Goal: Information Seeking & Learning: Find specific fact

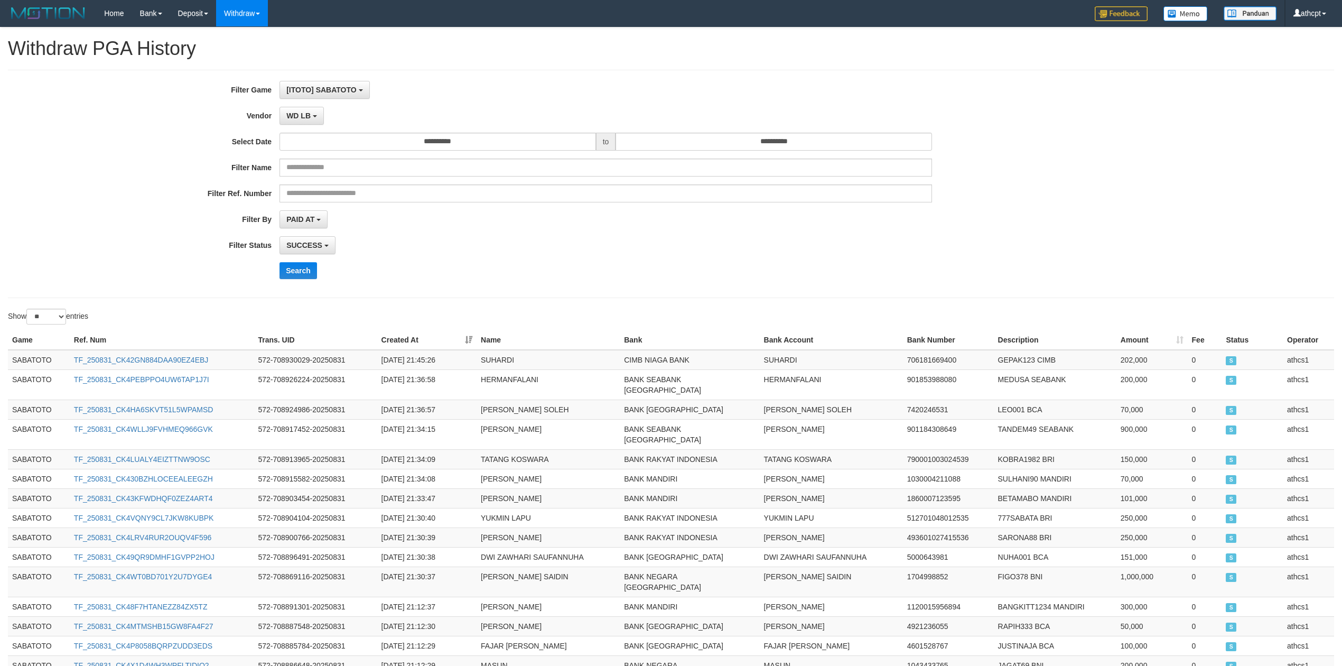
select select "**********"
select select "**"
click at [315, 119] on button "WD LB" at bounding box center [301, 116] width 44 height 18
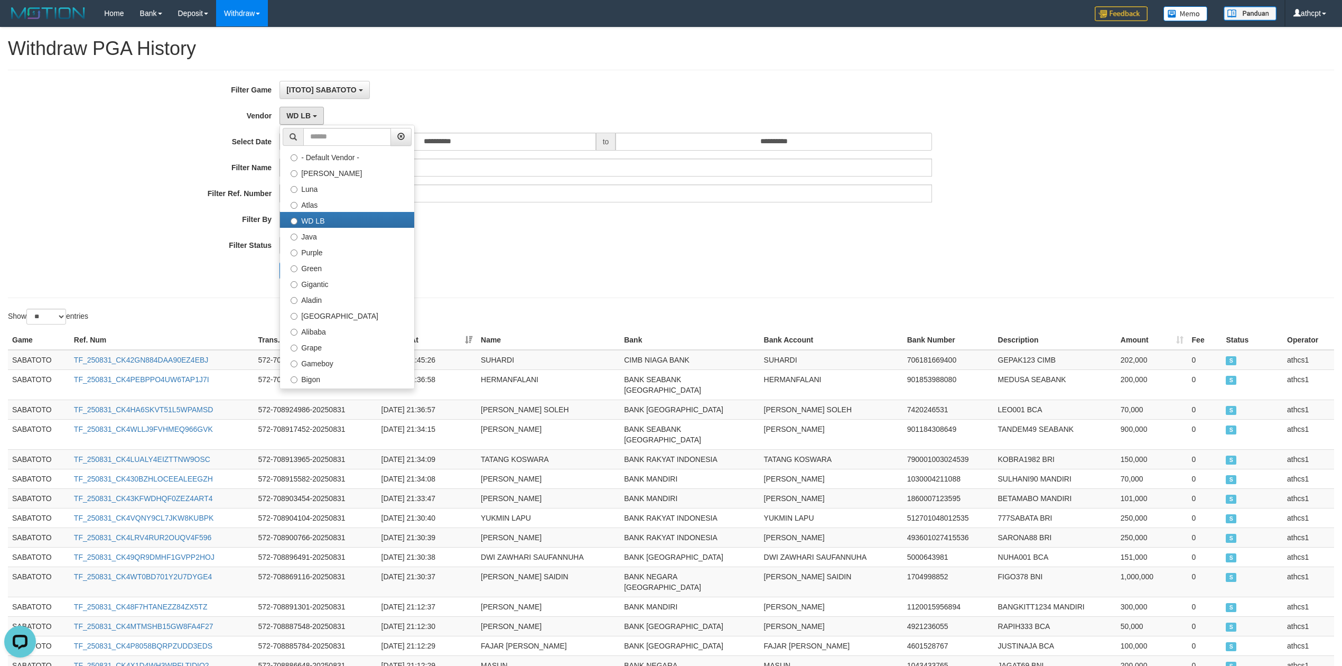
click at [503, 247] on div "SUCCESS SUCCESS ON PROCESS FAILED" at bounding box center [605, 245] width 652 height 18
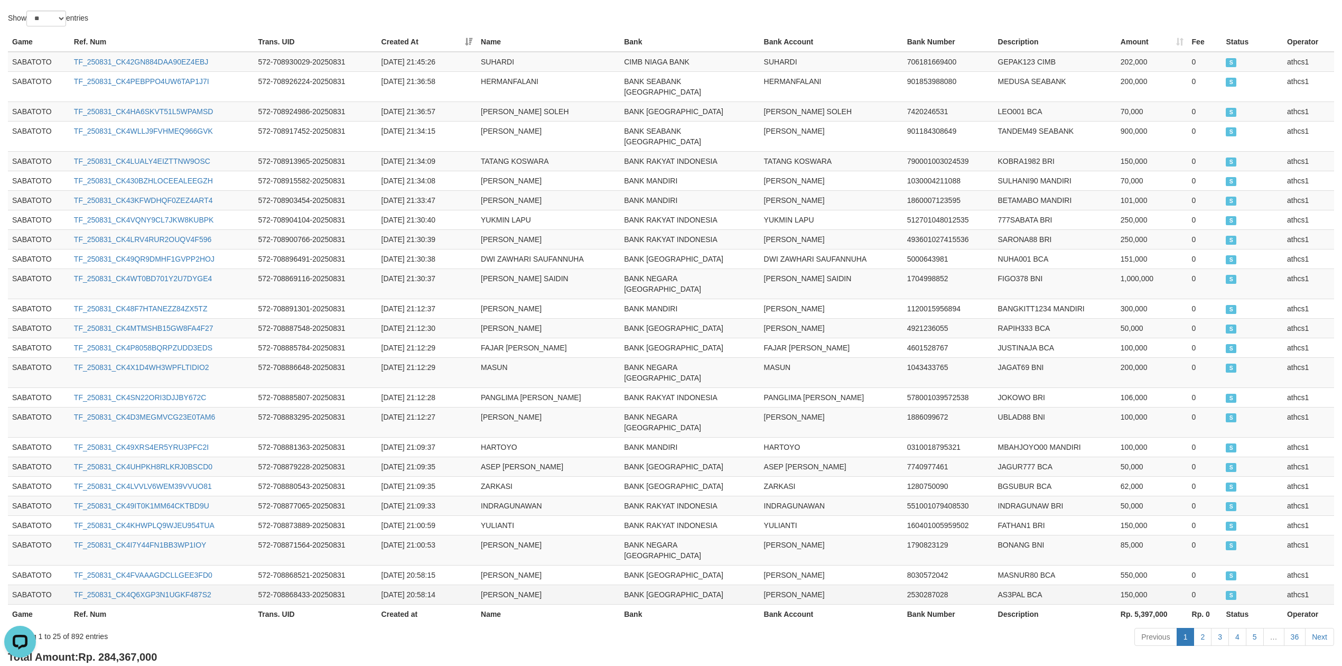
scroll to position [313, 0]
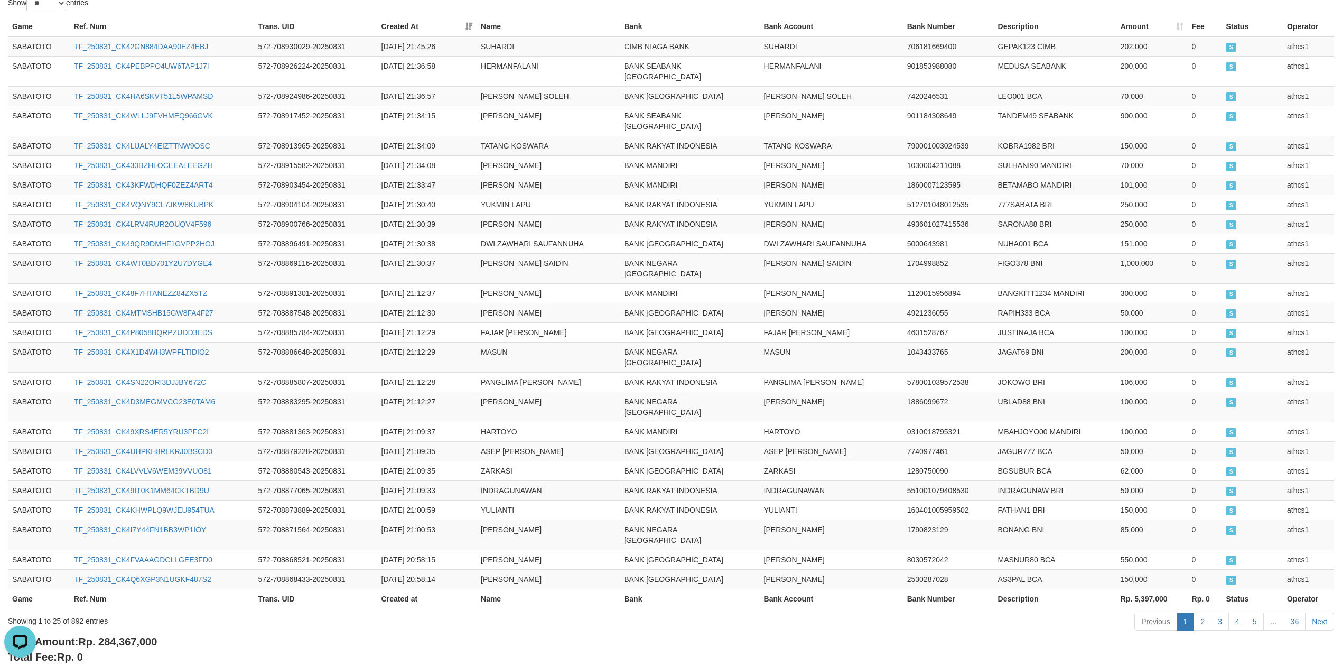
click at [106, 636] on span "Rp. 284,367,000" at bounding box center [117, 642] width 79 height 12
drag, startPoint x: 106, startPoint y: 581, endPoint x: 133, endPoint y: 582, distance: 26.9
click at [133, 636] on span "Rp. 284,367,000" at bounding box center [117, 642] width 79 height 12
copy span "284,367,000"
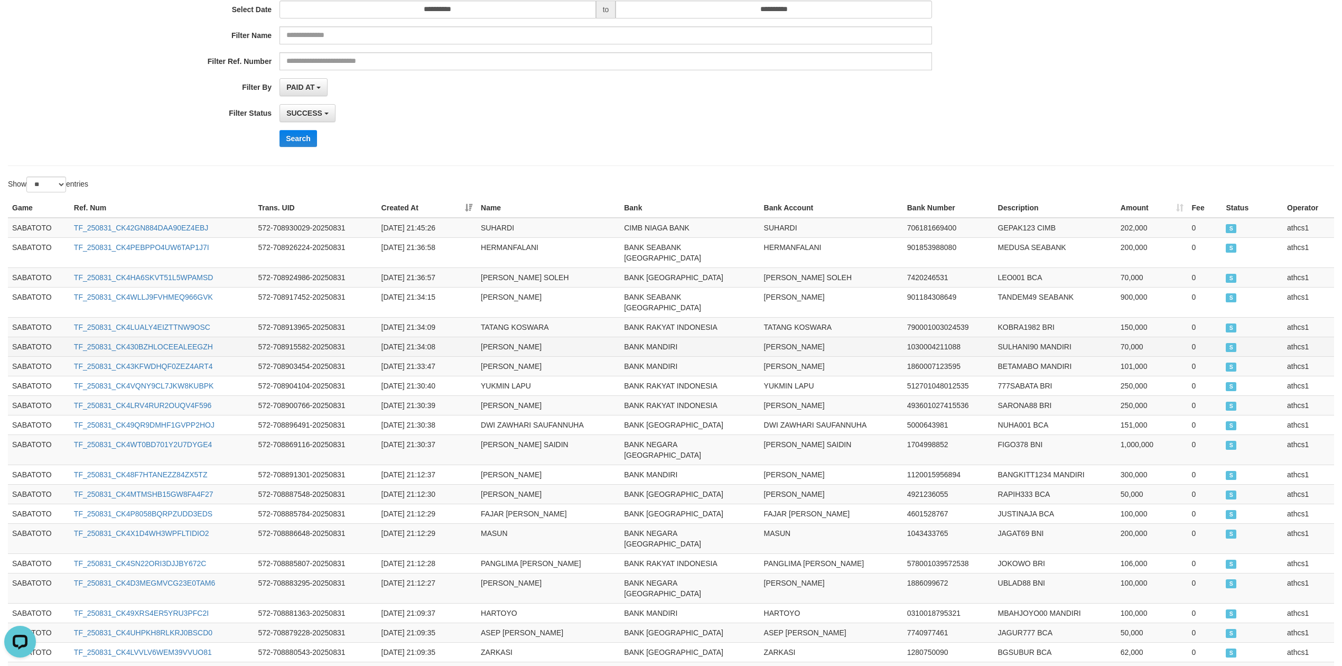
scroll to position [0, 0]
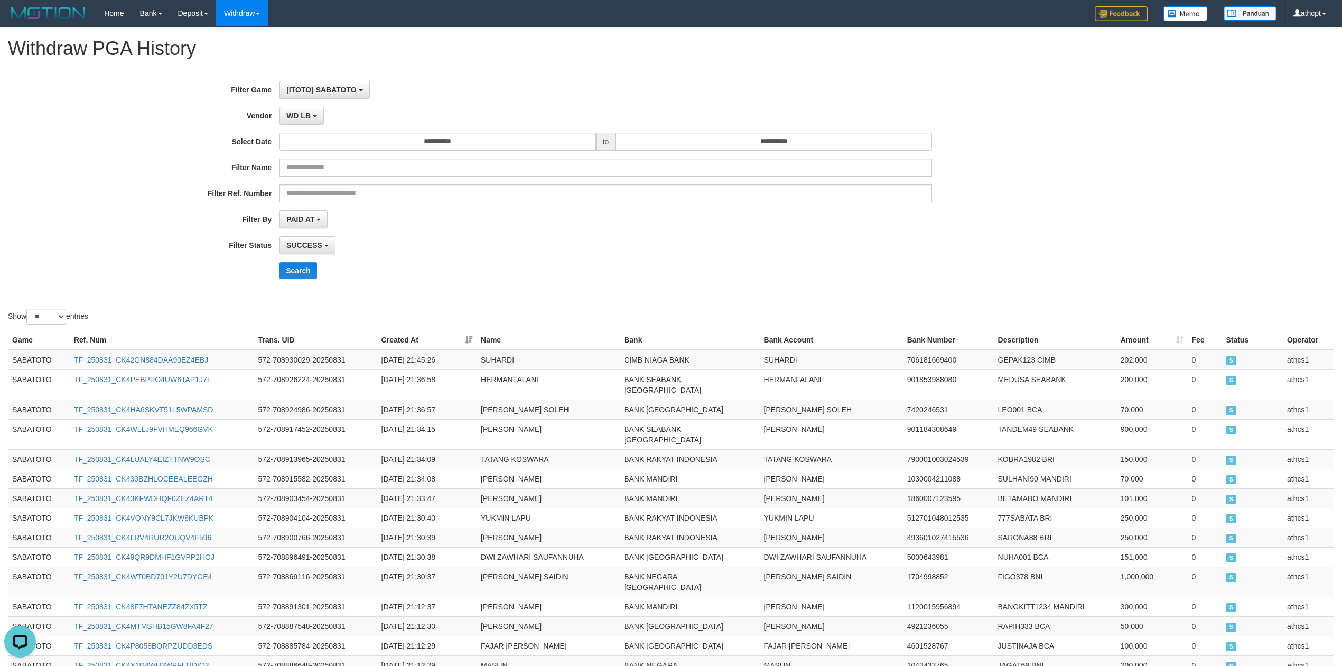
click at [660, 265] on div "Search" at bounding box center [698, 270] width 839 height 17
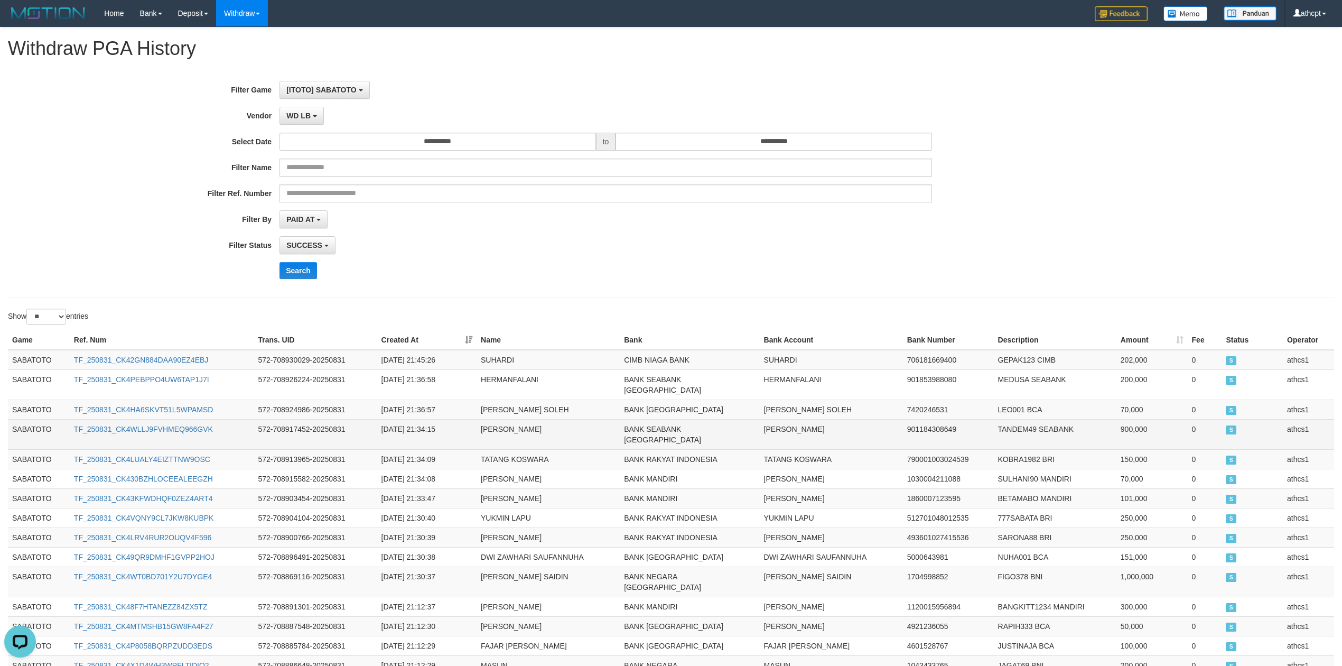
click at [768, 425] on td "[PERSON_NAME]" at bounding box center [831, 434] width 143 height 30
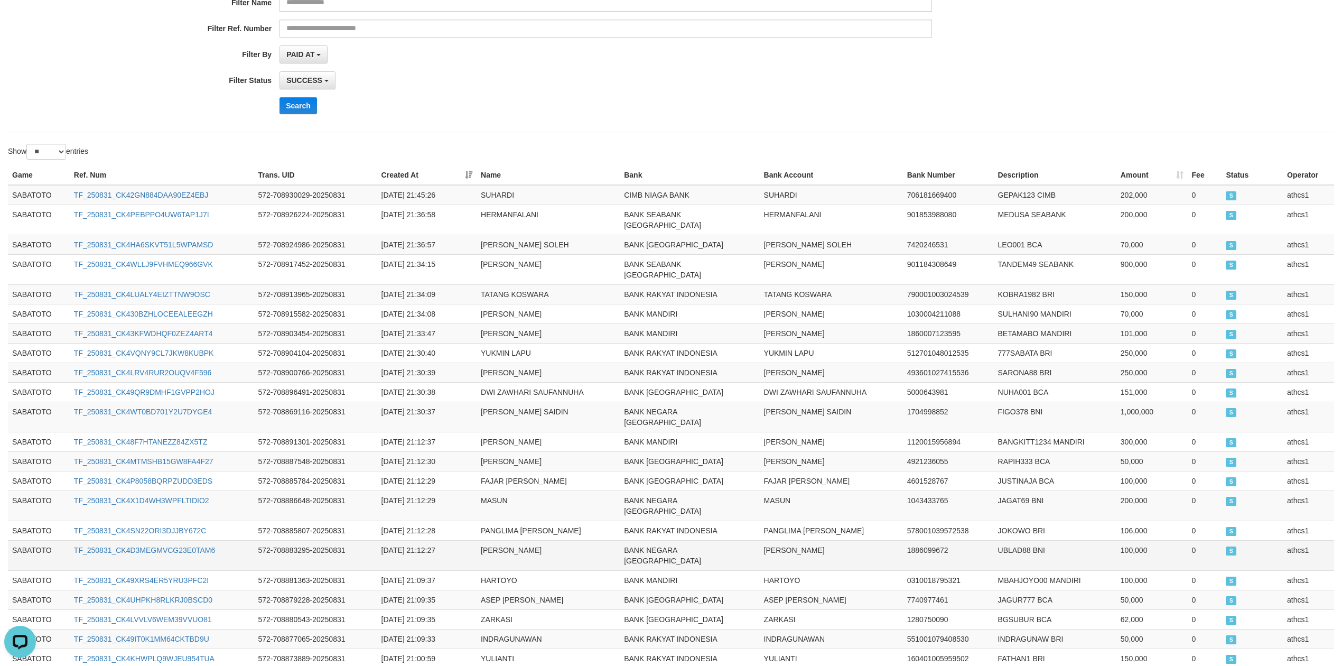
scroll to position [313, 0]
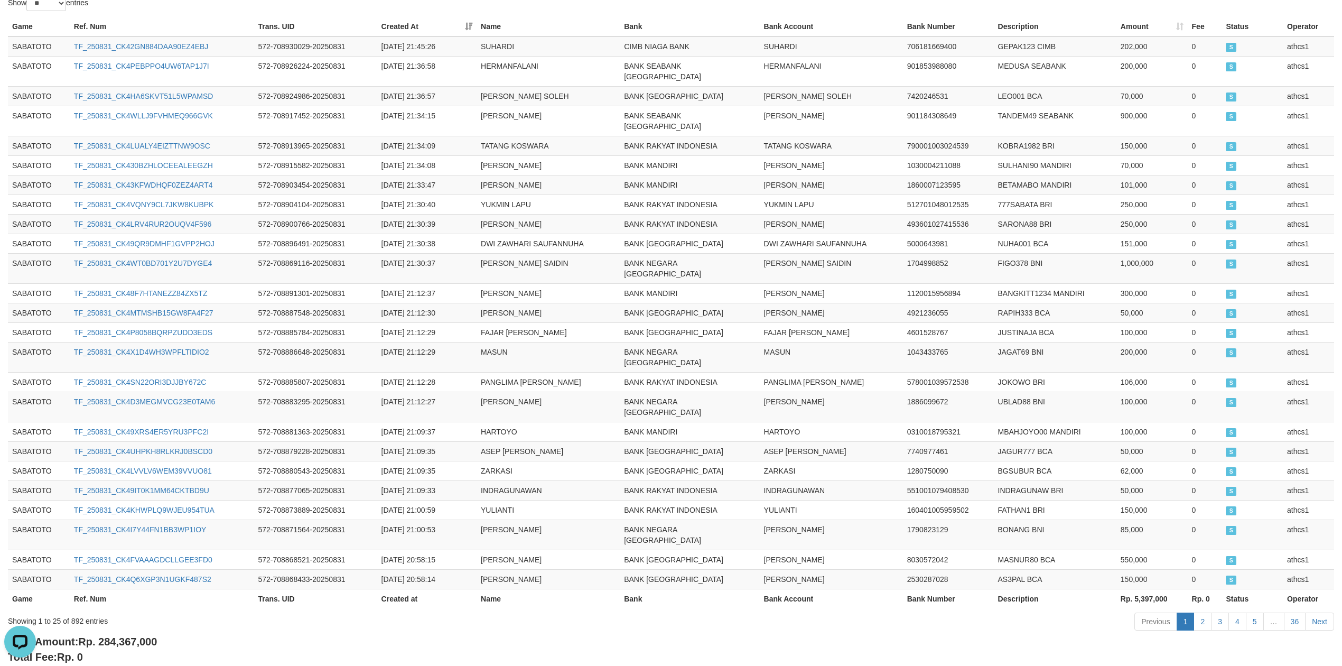
click at [112, 636] on span "Rp. 284,367,000" at bounding box center [117, 642] width 79 height 12
copy span "284,367,000"
drag, startPoint x: 112, startPoint y: 582, endPoint x: 124, endPoint y: 583, distance: 11.7
click at [124, 636] on span "Rp. 284,367,000" at bounding box center [117, 642] width 79 height 12
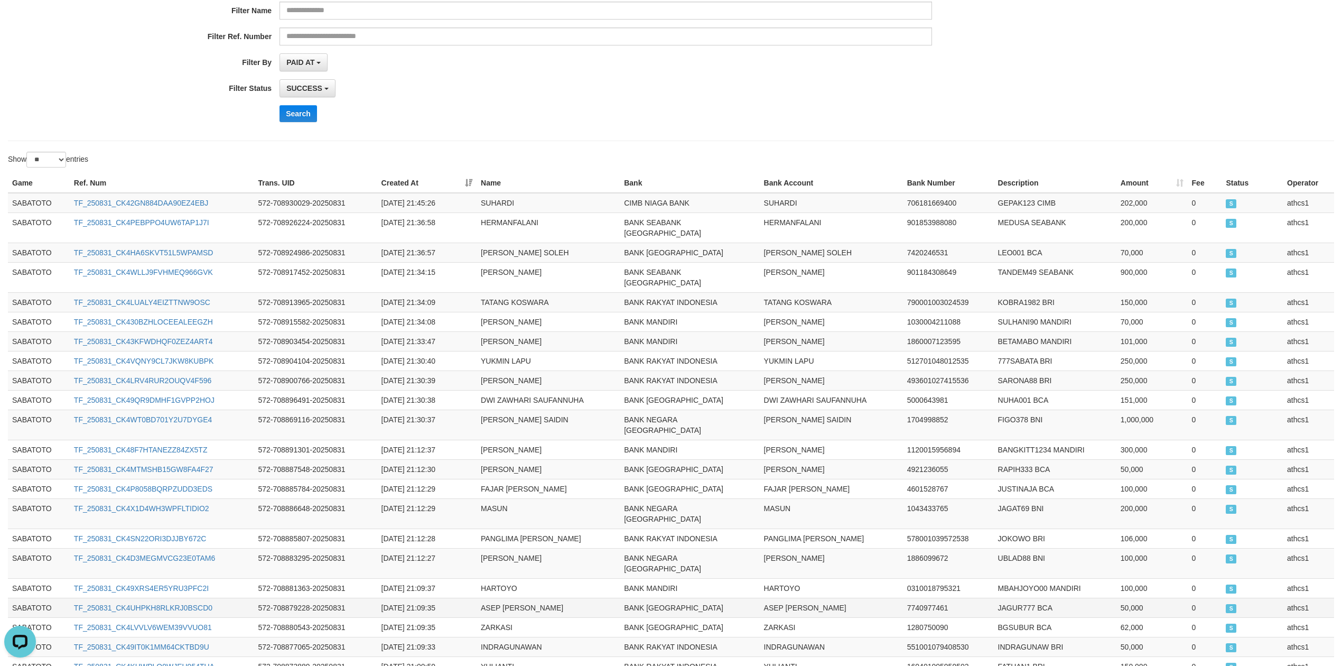
scroll to position [0, 0]
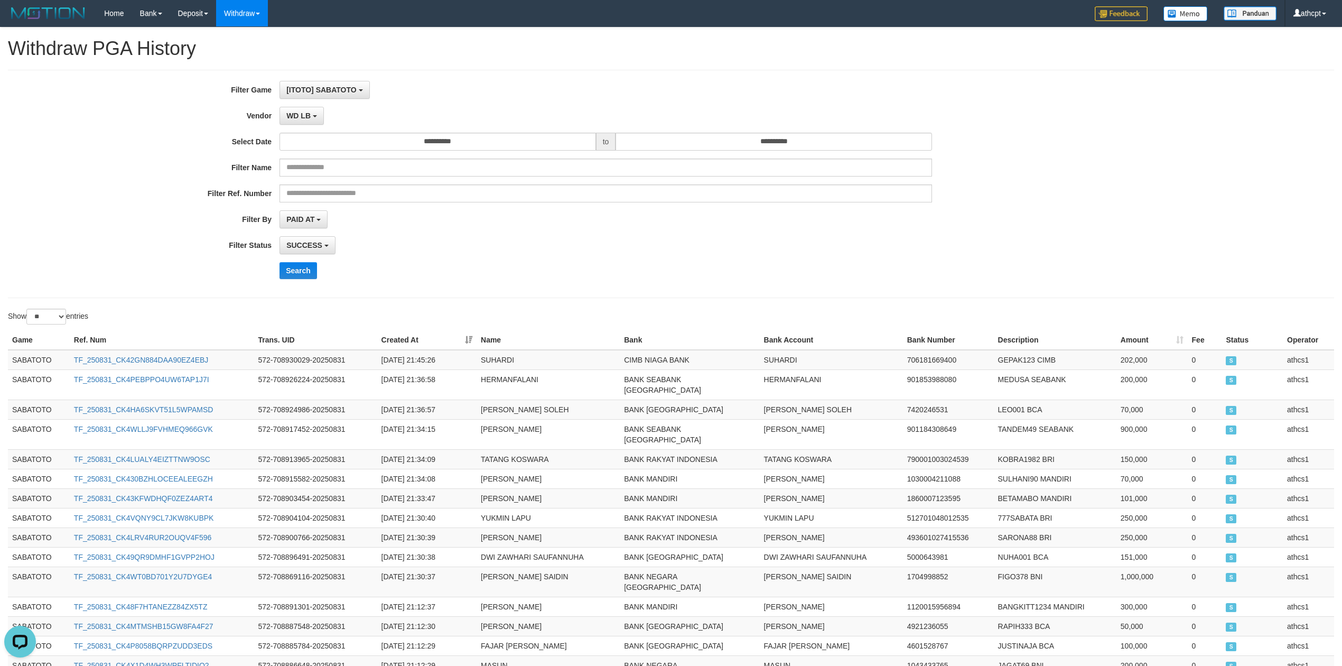
click at [283, 129] on div "**********" at bounding box center [559, 184] width 1118 height 206
click at [290, 121] on button "WD LB" at bounding box center [301, 116] width 44 height 18
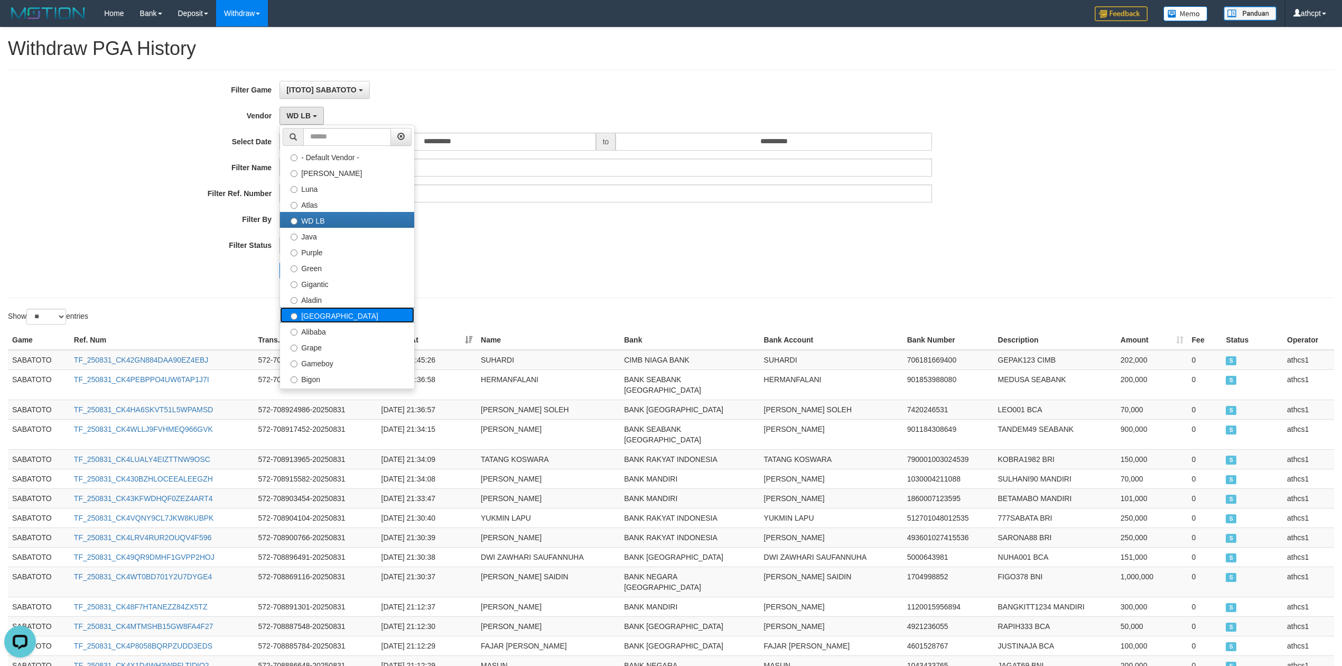
click at [326, 311] on label "[GEOGRAPHIC_DATA]" at bounding box center [347, 315] width 134 height 16
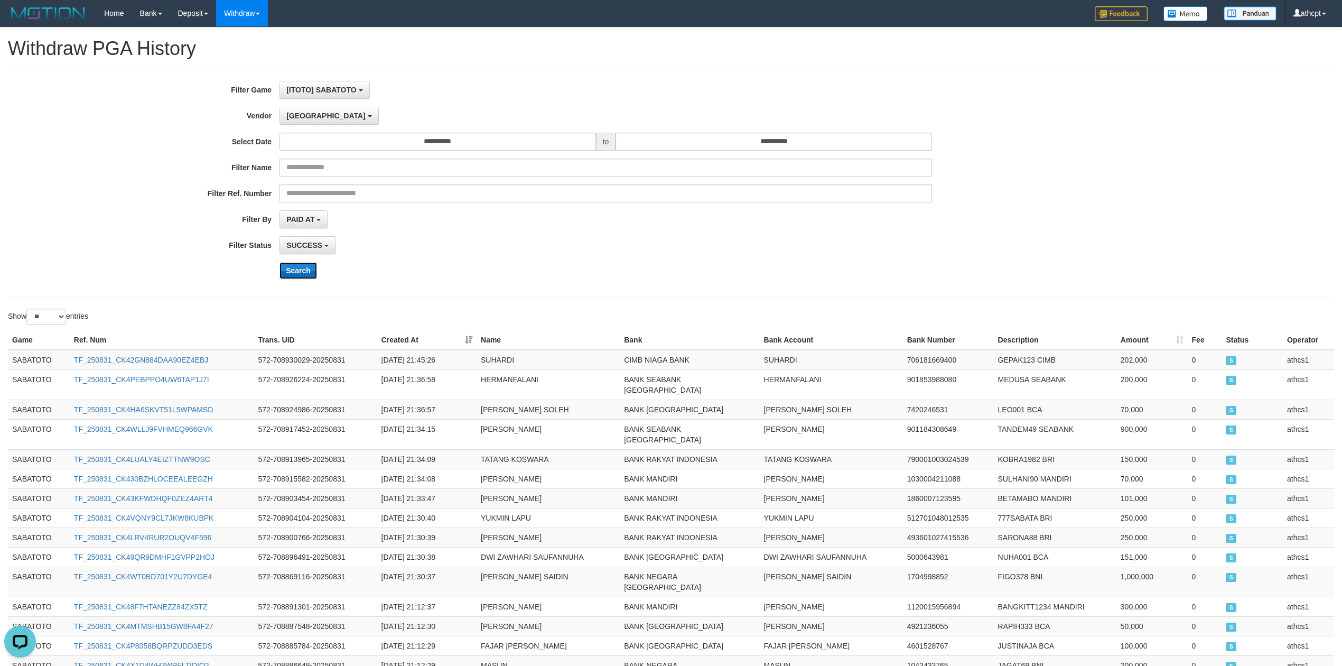
click at [307, 268] on button "Search" at bounding box center [298, 270] width 38 height 17
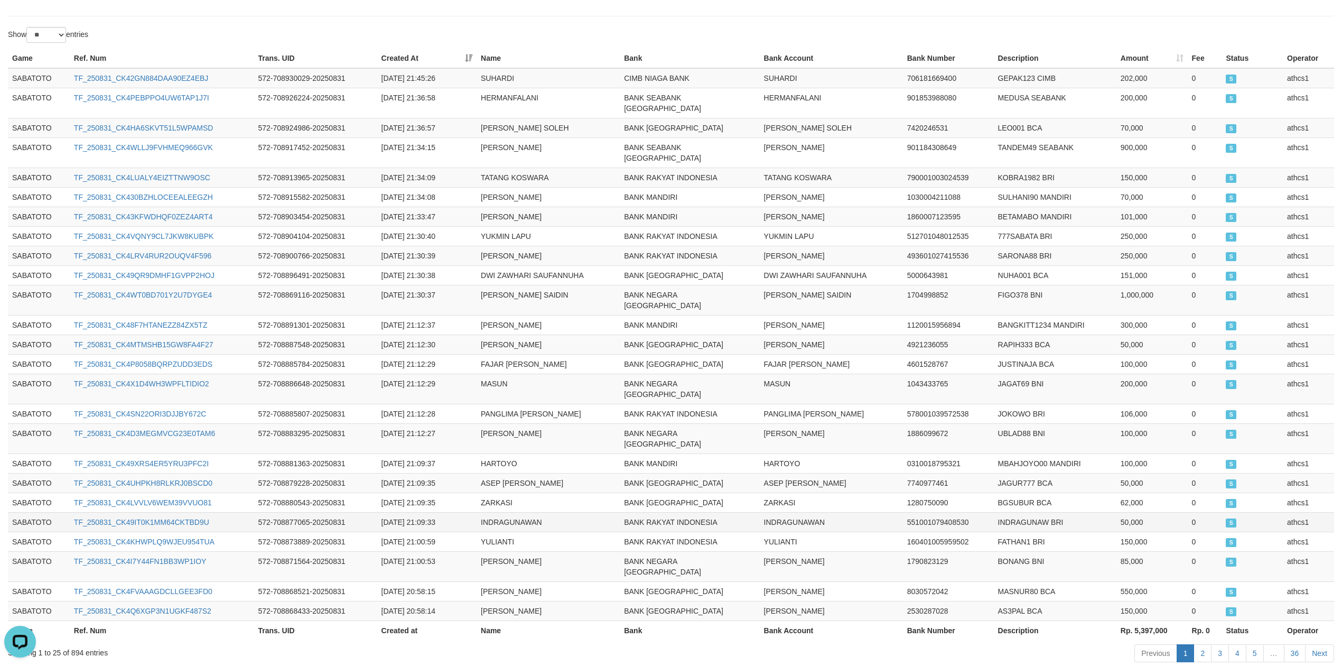
scroll to position [313, 0]
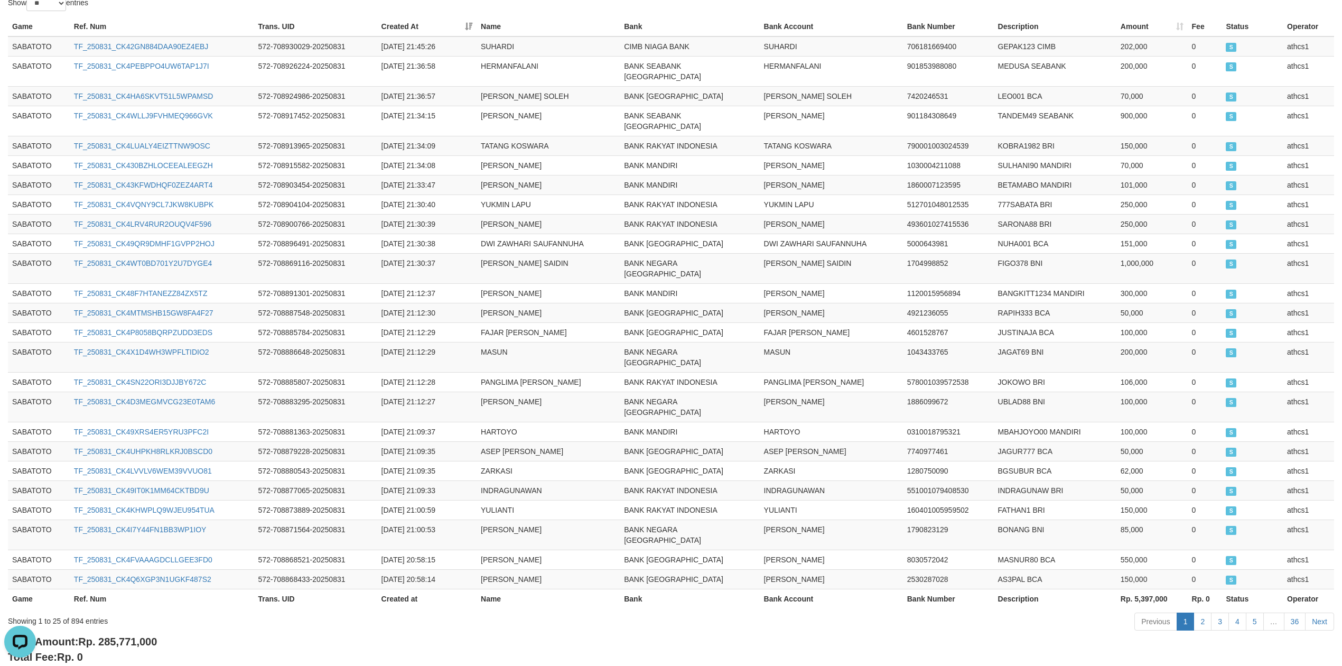
click at [115, 636] on span "Rp. 285,771,000" at bounding box center [117, 642] width 79 height 12
drag, startPoint x: 115, startPoint y: 586, endPoint x: 135, endPoint y: 586, distance: 20.6
click at [135, 636] on span "Rp. 285,771,000" at bounding box center [117, 642] width 79 height 12
copy span "285,771,000"
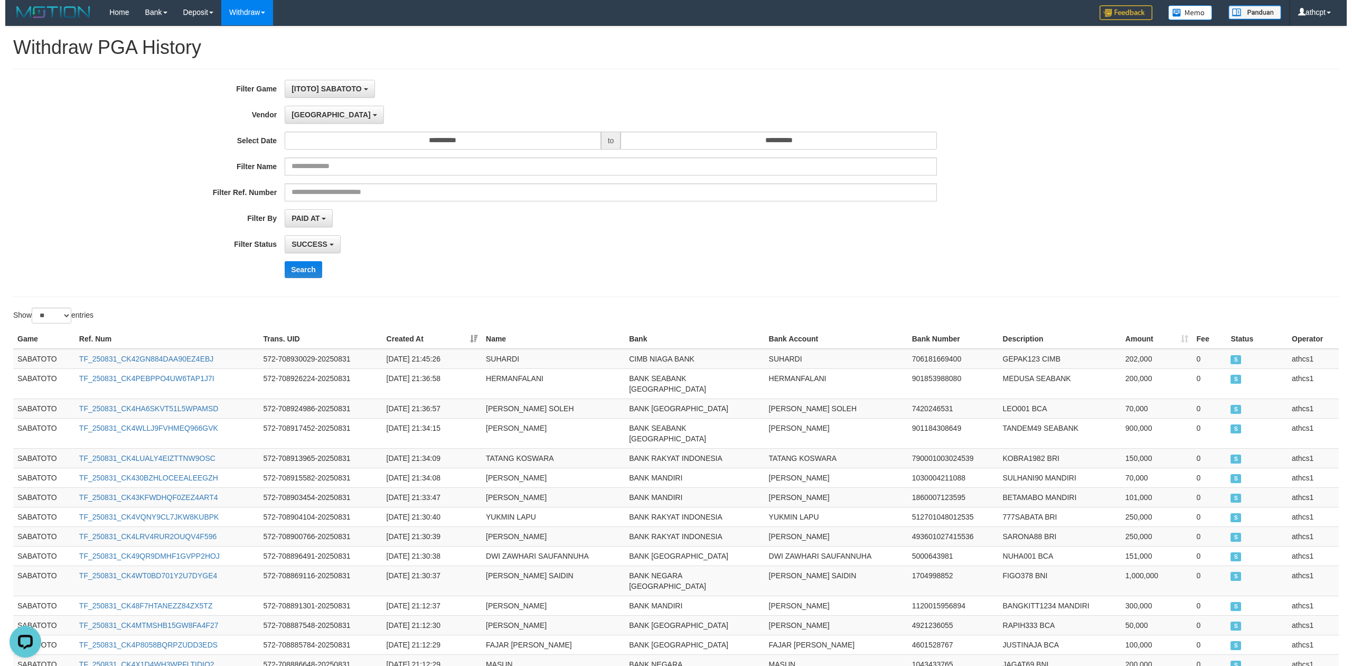
scroll to position [0, 0]
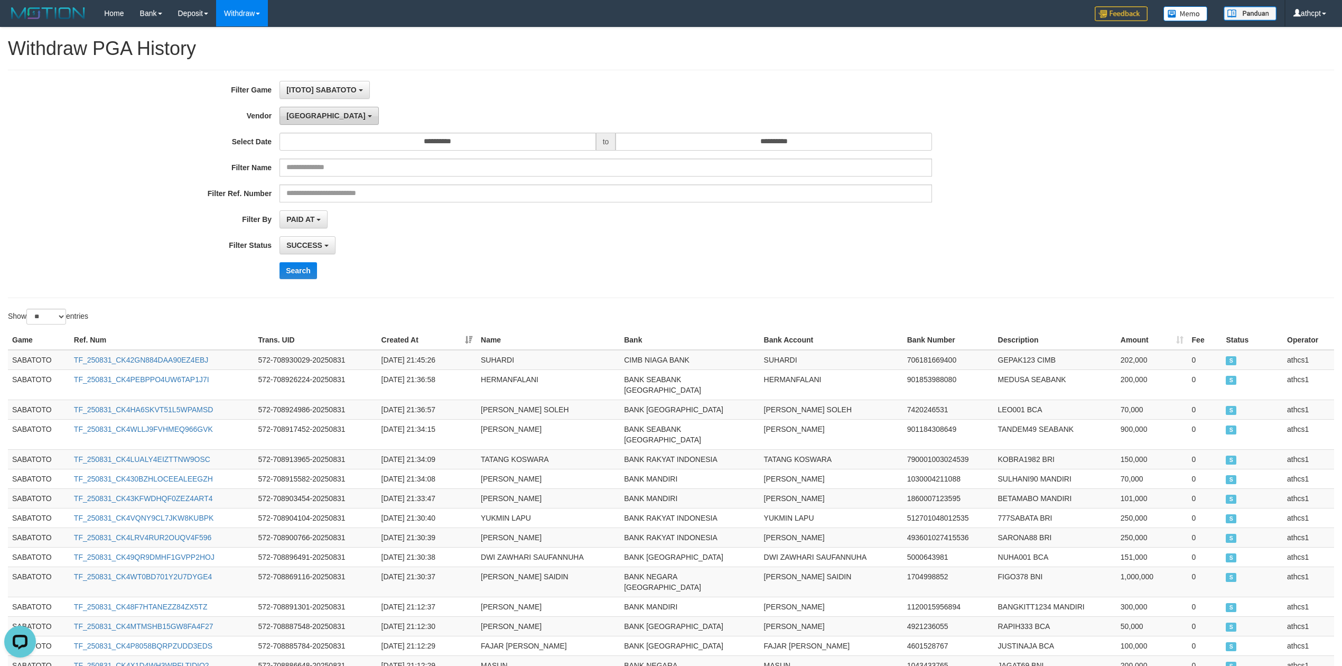
click at [299, 117] on span "[GEOGRAPHIC_DATA]" at bounding box center [325, 115] width 79 height 8
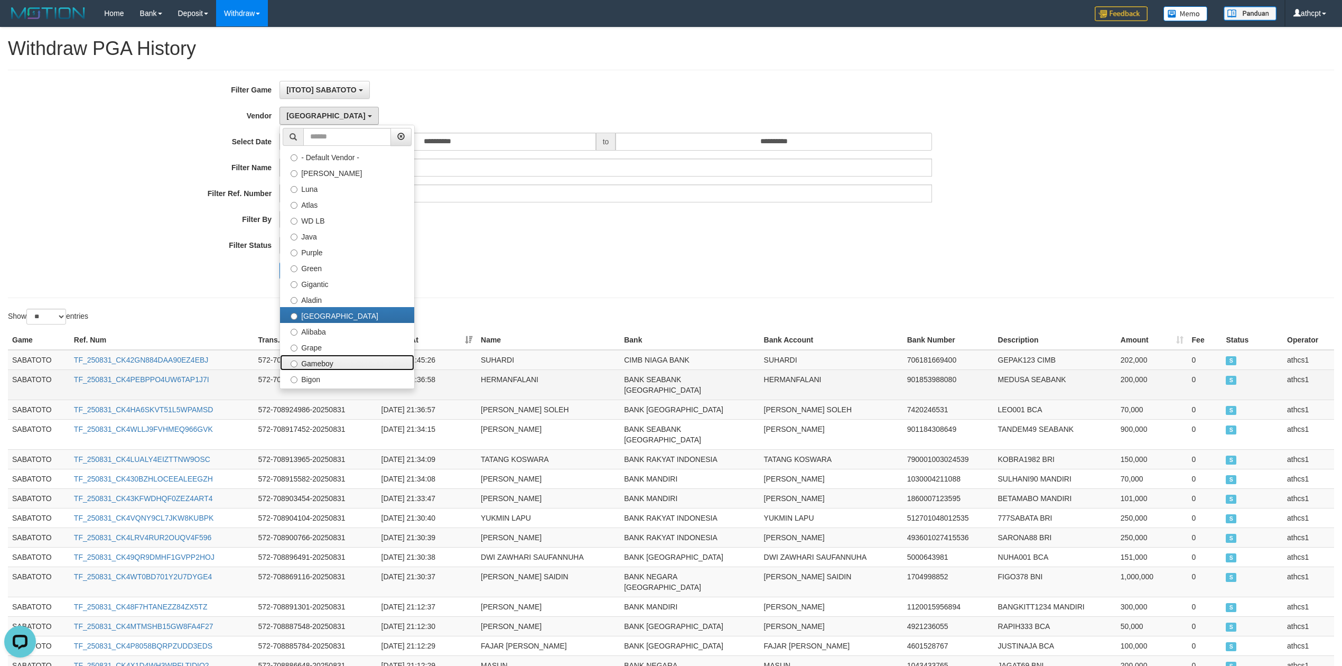
click at [333, 371] on ul "- Default Vendor - [PERSON_NAME] Atlas WD LB Java Purple Green Gigantic Aladin …" at bounding box center [346, 257] width 135 height 264
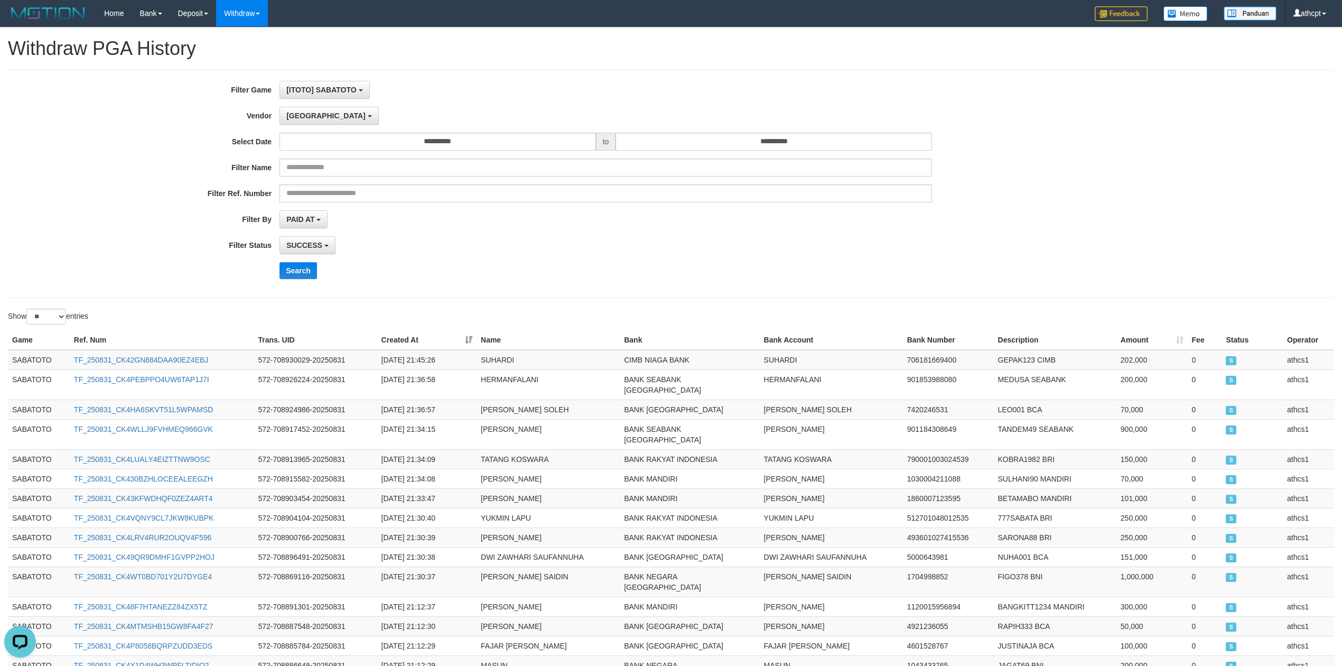
click at [300, 126] on div "**********" at bounding box center [559, 184] width 1118 height 206
click at [303, 119] on span "[GEOGRAPHIC_DATA]" at bounding box center [325, 115] width 79 height 8
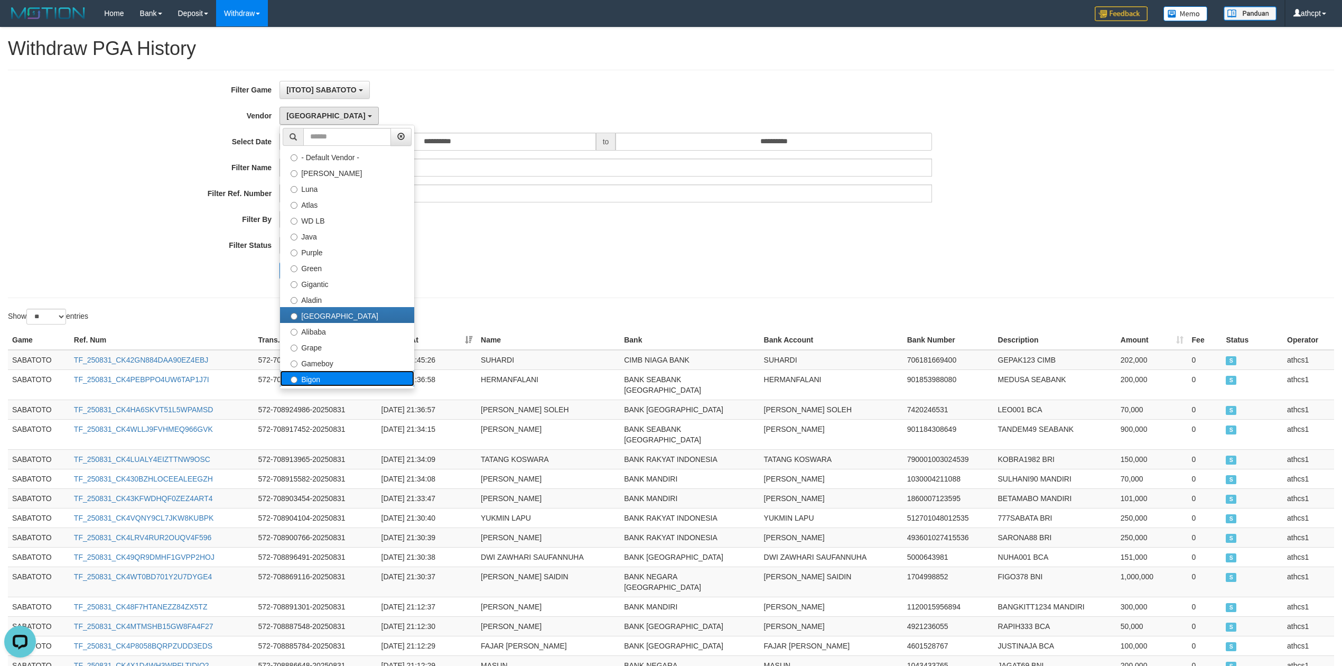
click at [316, 378] on label "Bigon" at bounding box center [347, 378] width 134 height 16
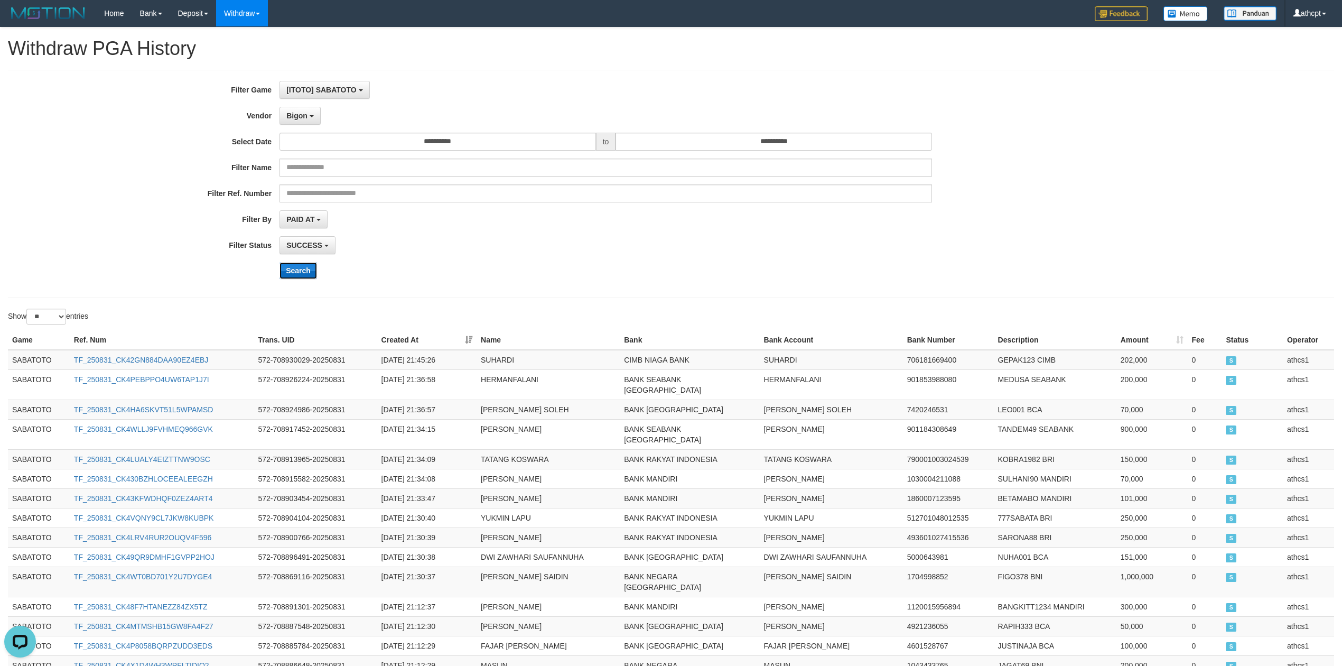
click at [301, 272] on button "Search" at bounding box center [298, 270] width 38 height 17
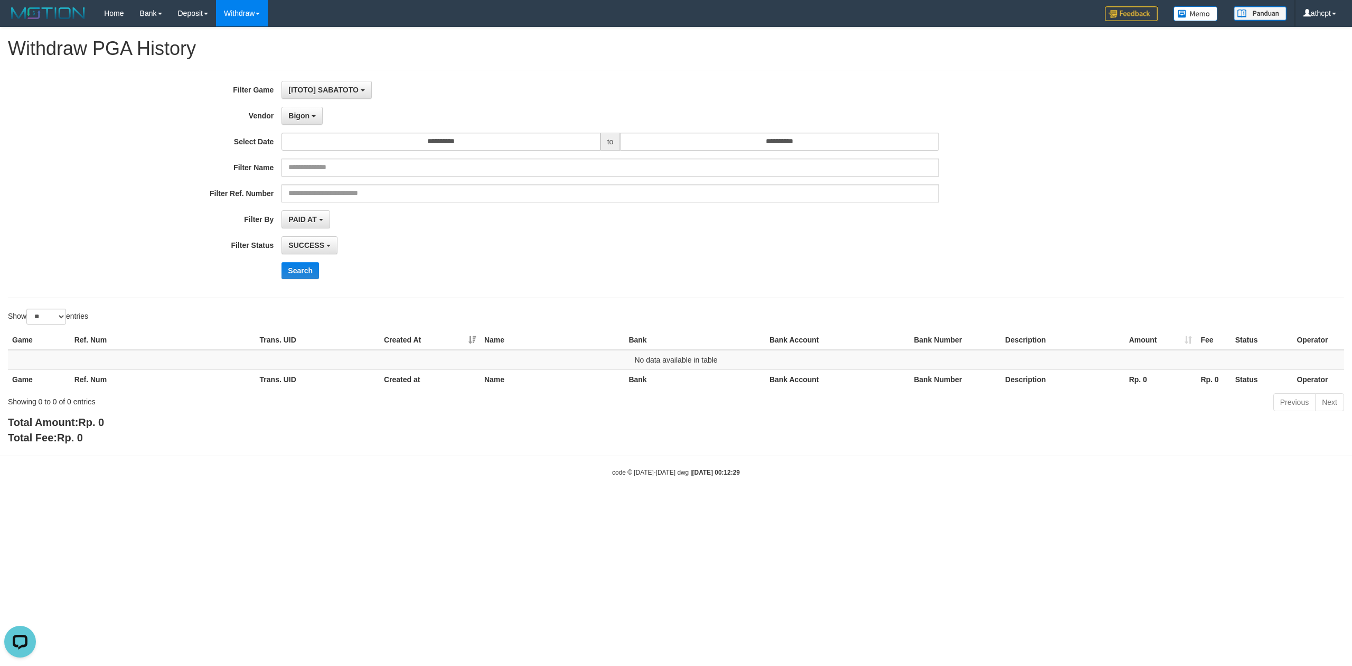
click at [315, 126] on div "**********" at bounding box center [563, 184] width 1127 height 206
click at [315, 122] on button "Bigon" at bounding box center [302, 116] width 41 height 18
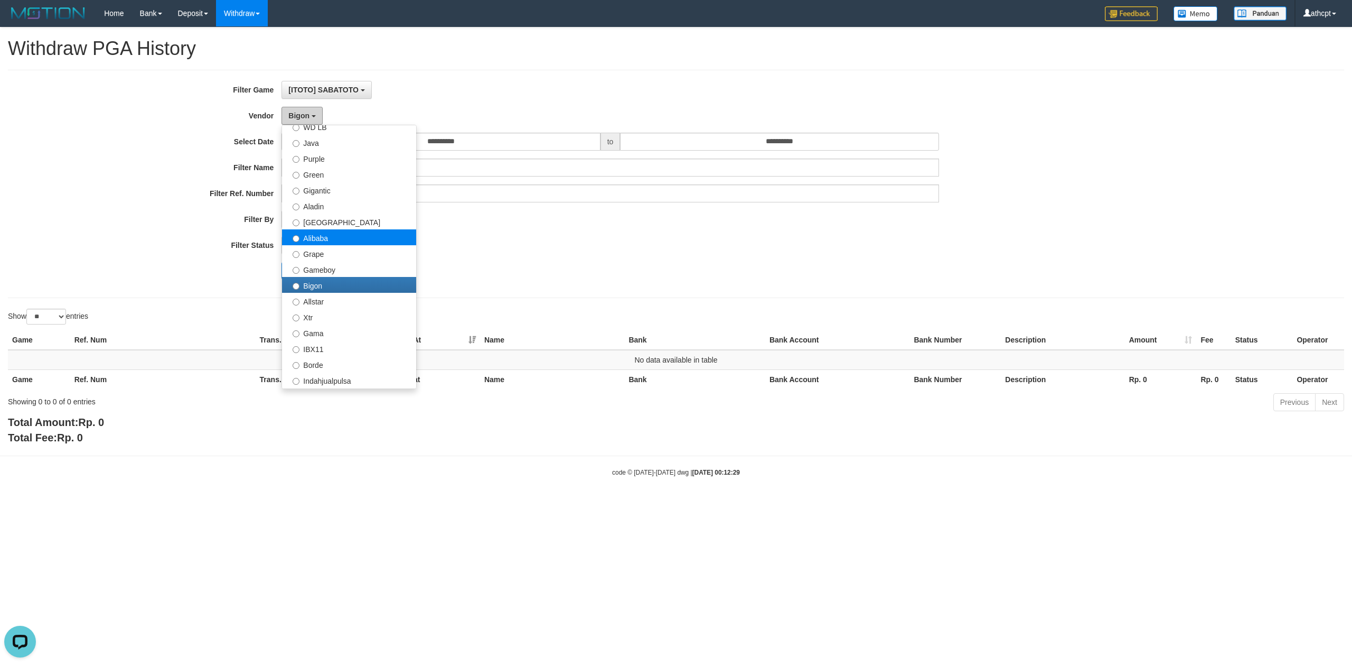
scroll to position [141, 0]
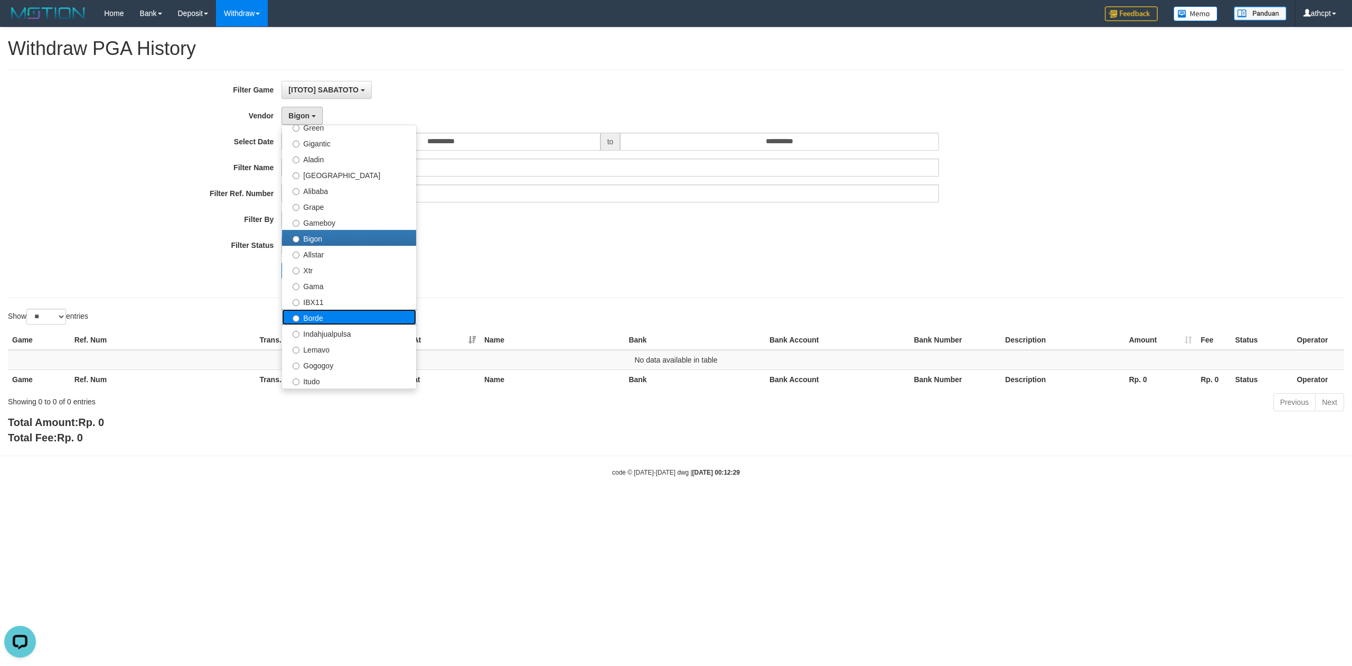
click at [351, 320] on label "Borde" at bounding box center [349, 317] width 134 height 16
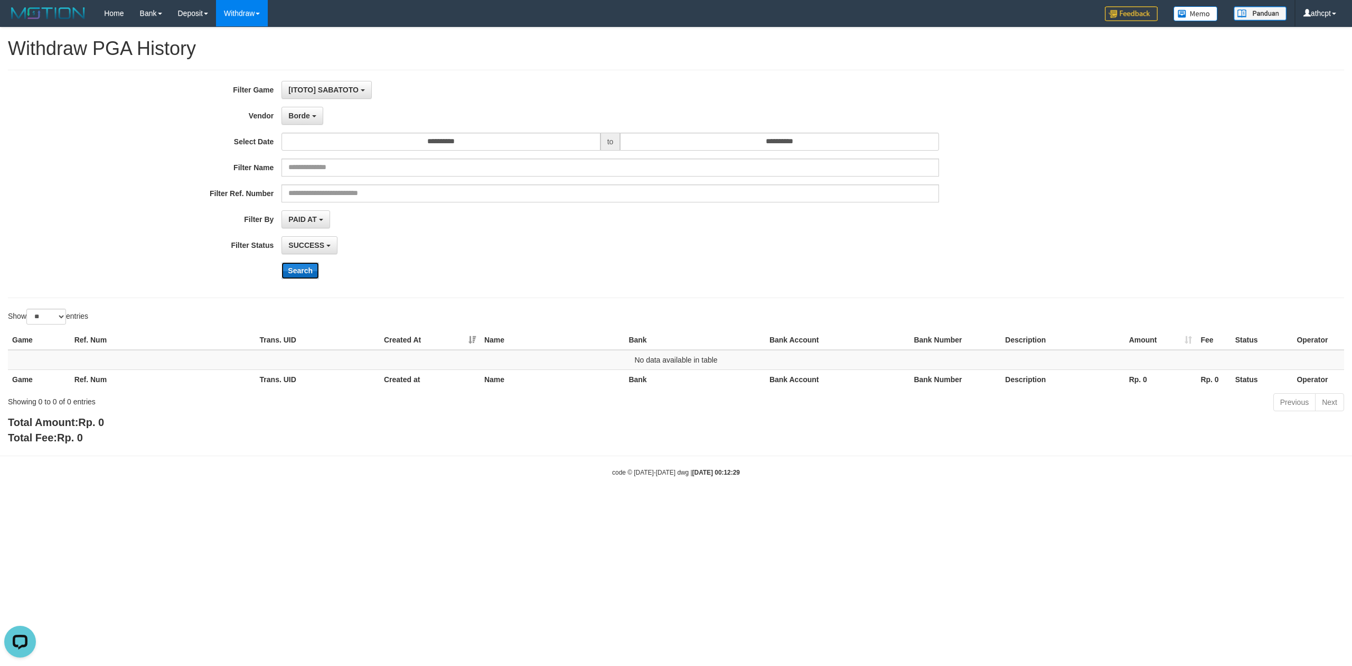
click at [305, 277] on button "Search" at bounding box center [301, 270] width 38 height 17
click at [313, 119] on button "Borde" at bounding box center [302, 116] width 41 height 18
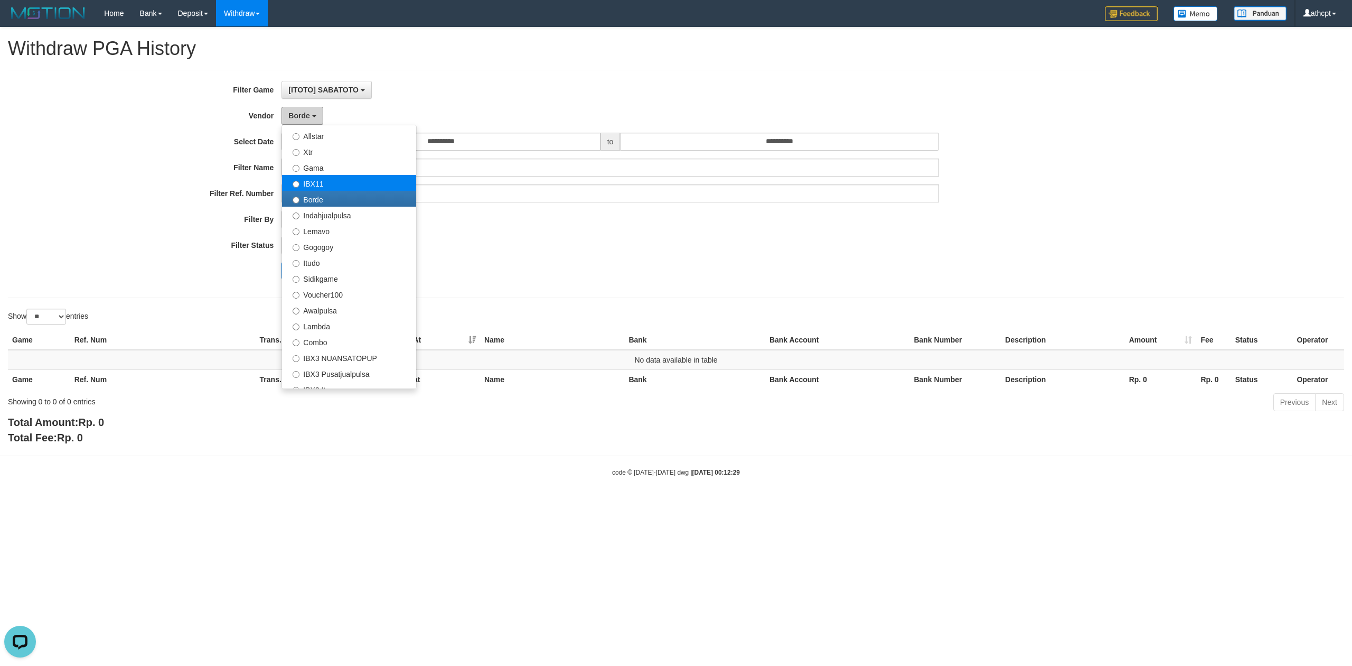
scroll to position [282, 0]
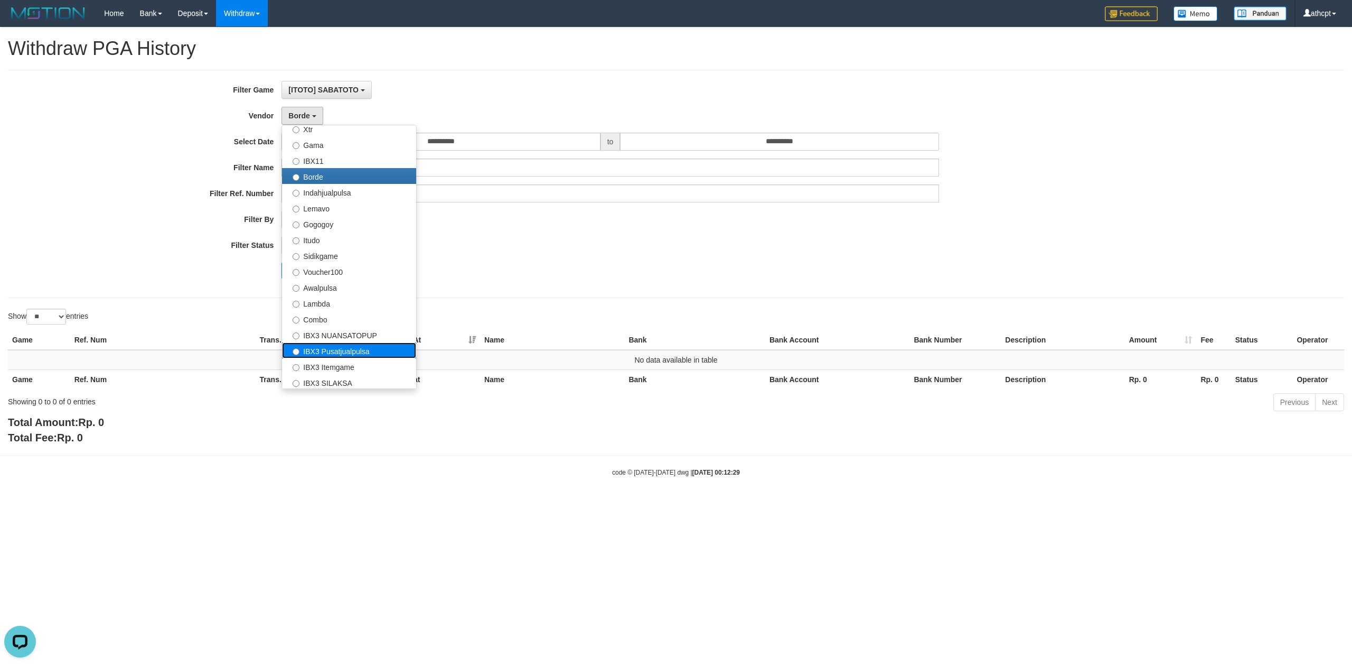
click at [362, 346] on label "IBX3 Pusatjualpulsa" at bounding box center [349, 350] width 134 height 16
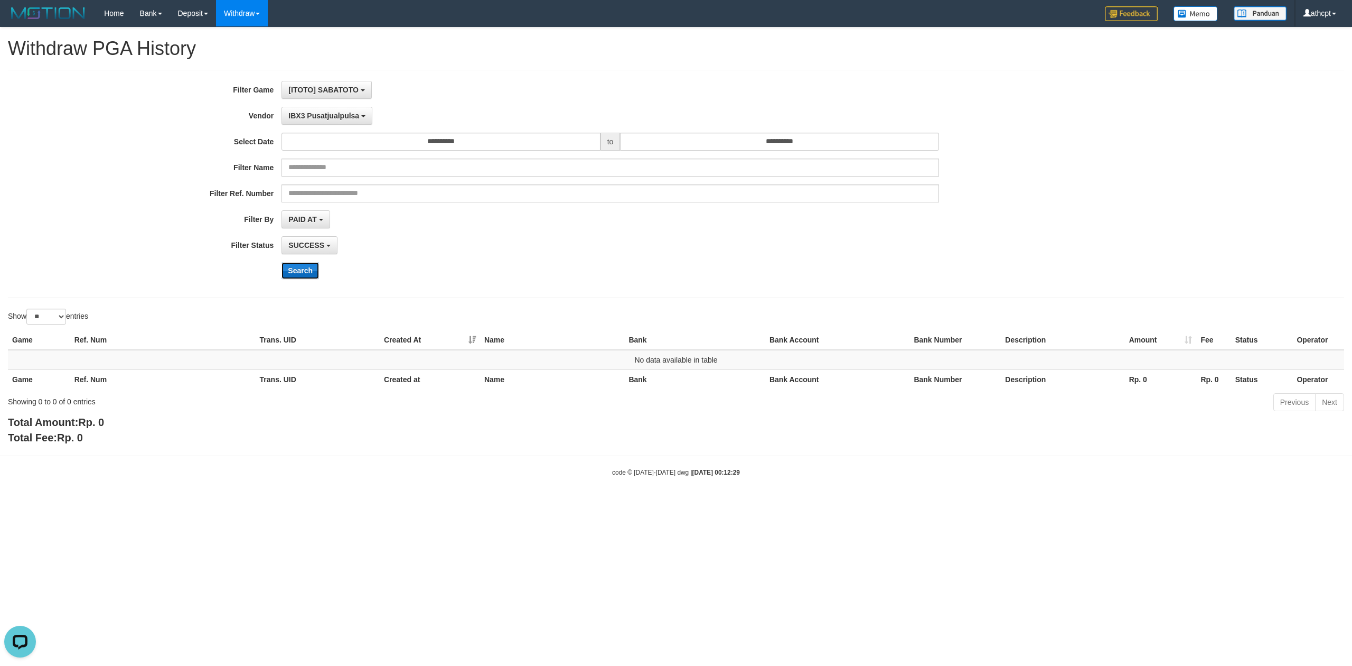
click at [314, 278] on button "Search" at bounding box center [301, 270] width 38 height 17
click at [344, 118] on span "IBX3 Pusatjualpulsa" at bounding box center [323, 115] width 71 height 8
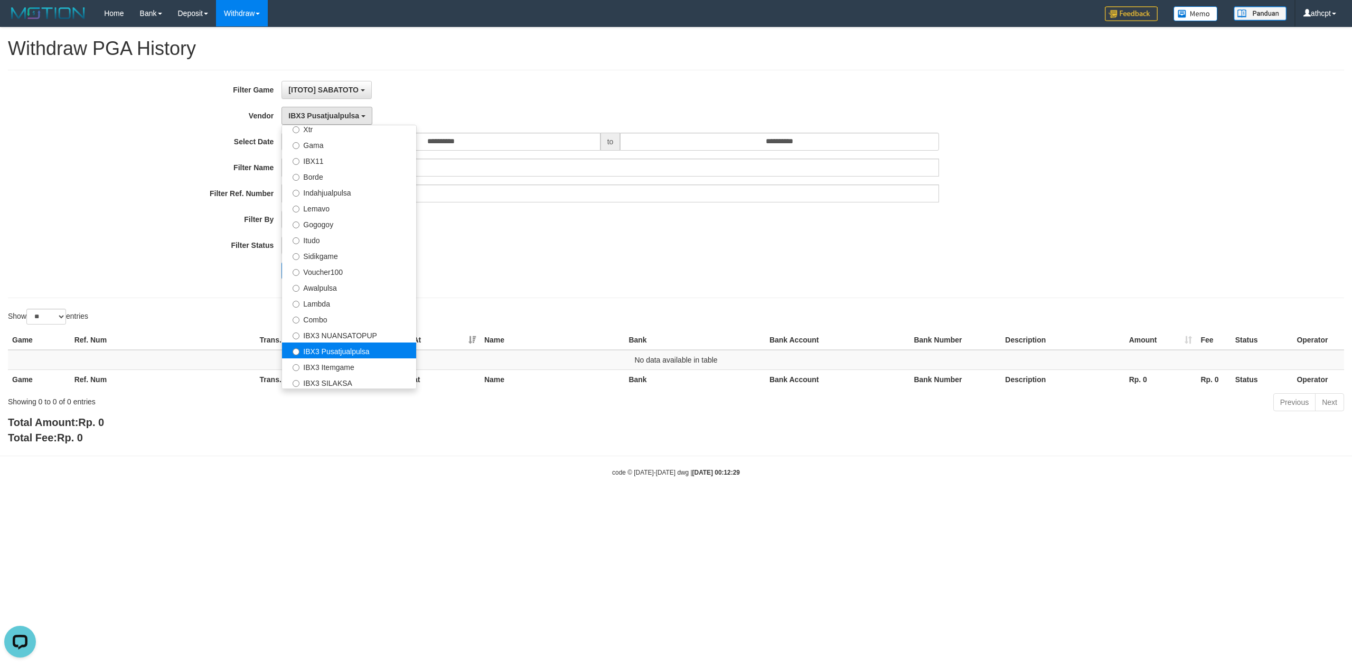
click at [370, 347] on label "IBX3 Pusatjualpulsa" at bounding box center [349, 350] width 134 height 16
click at [375, 354] on label "IBX3 Pusatjualpulsa" at bounding box center [349, 350] width 134 height 16
click at [536, 252] on div "SUCCESS SUCCESS ON PROCESS FAILED" at bounding box center [610, 245] width 657 height 18
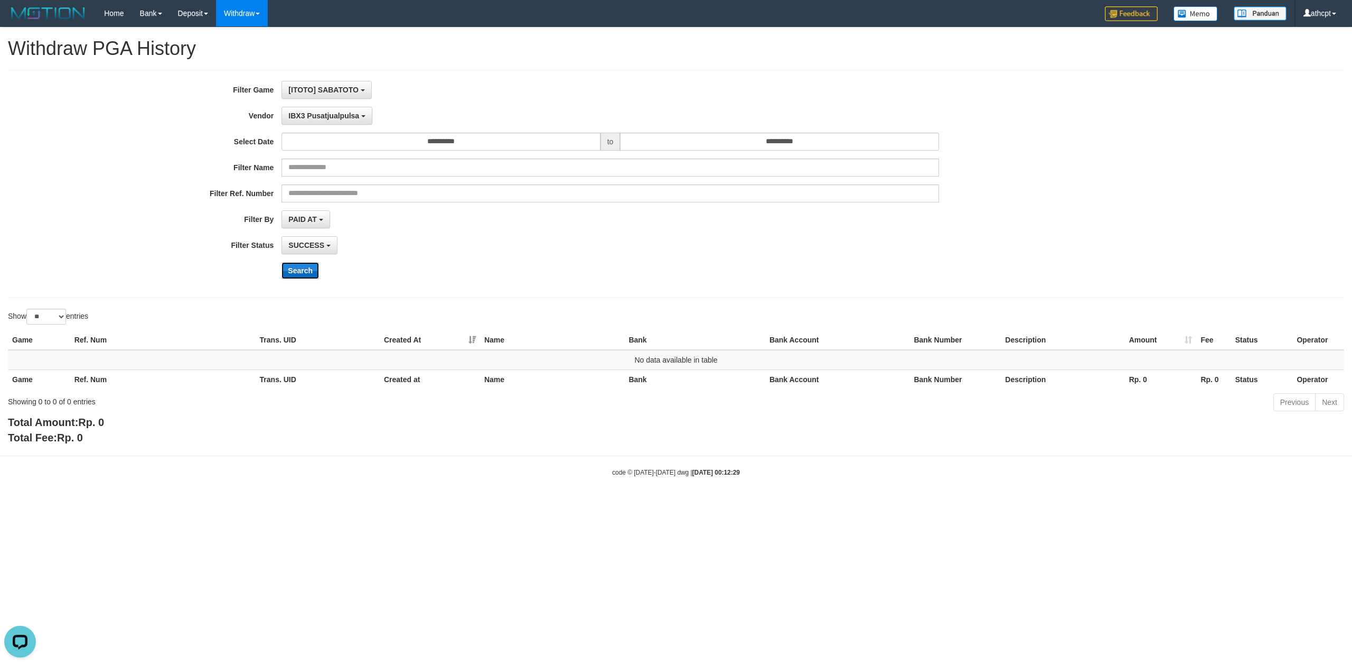
click at [306, 275] on button "Search" at bounding box center [301, 270] width 38 height 17
click at [355, 112] on span "IBX3 Pusatjualpulsa" at bounding box center [323, 115] width 71 height 8
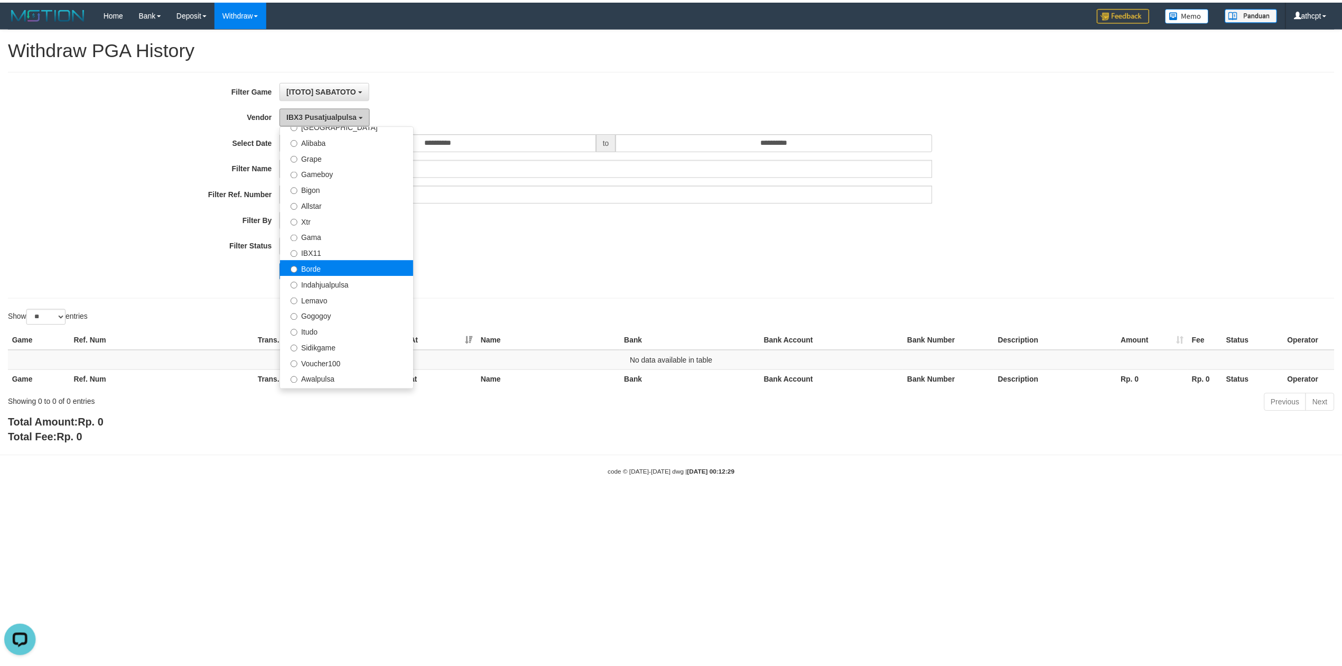
scroll to position [188, 0]
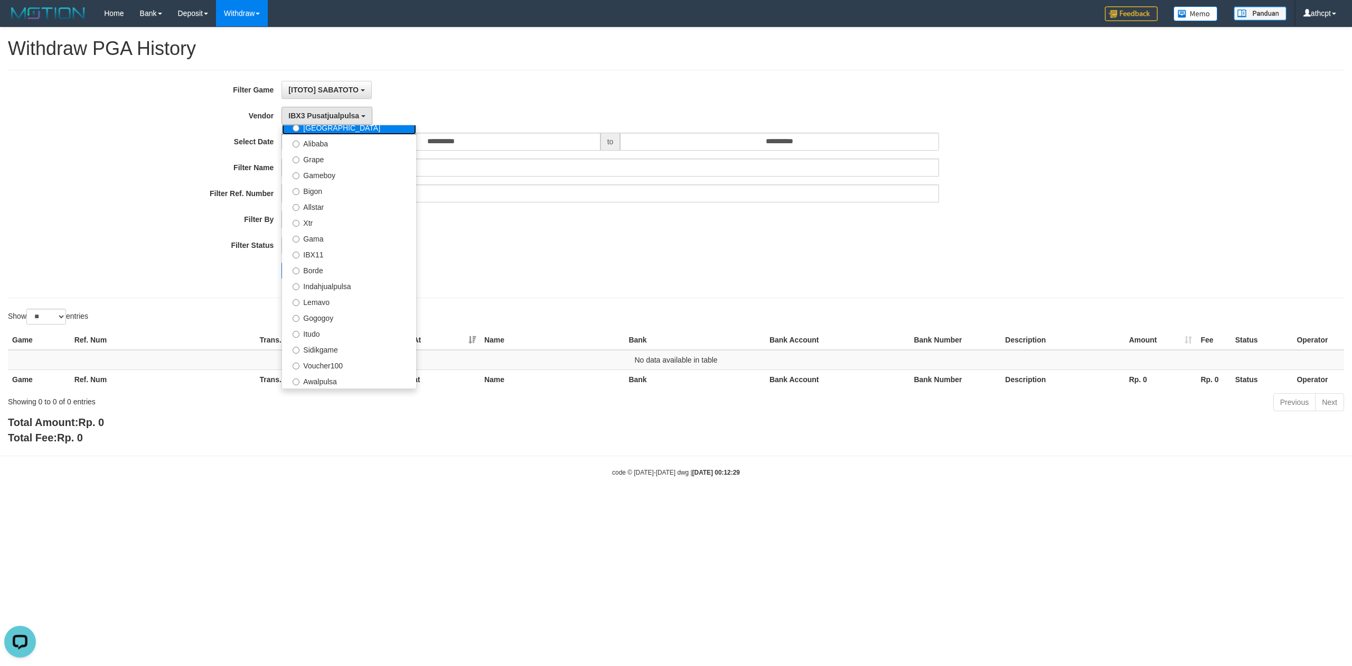
click at [370, 132] on label "[GEOGRAPHIC_DATA]" at bounding box center [349, 127] width 134 height 16
select select "**********"
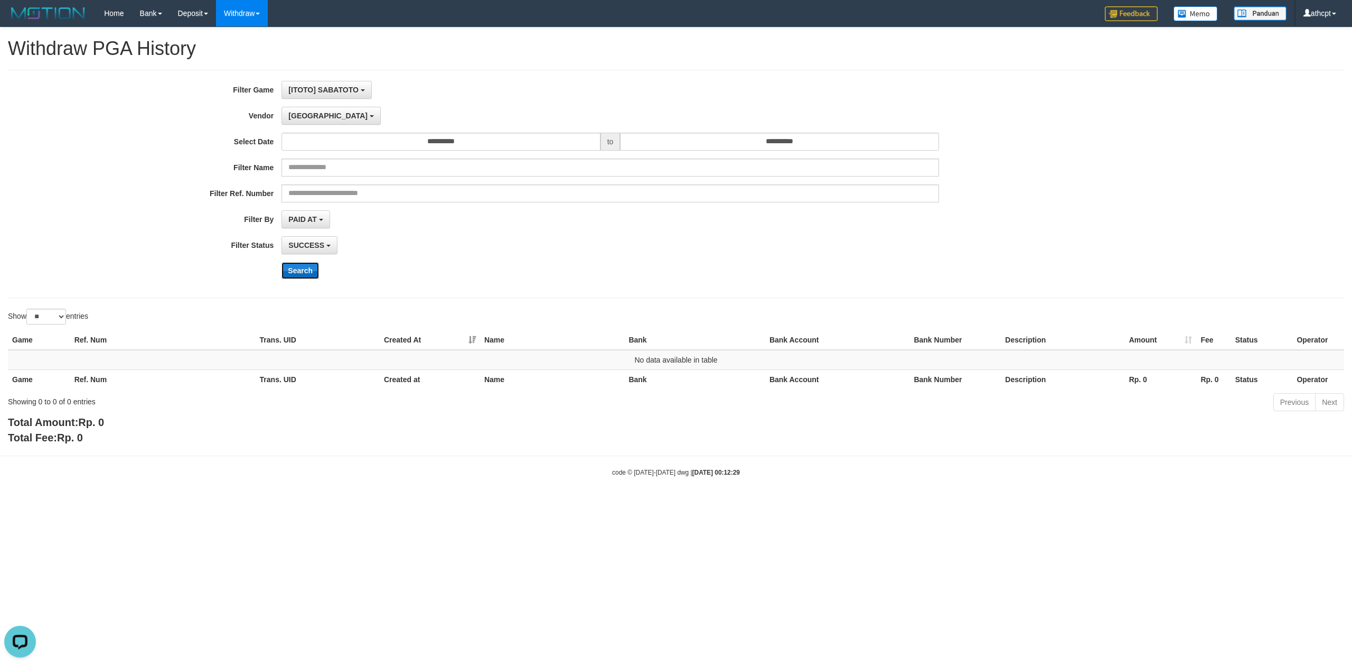
click at [309, 273] on button "Search" at bounding box center [301, 270] width 38 height 17
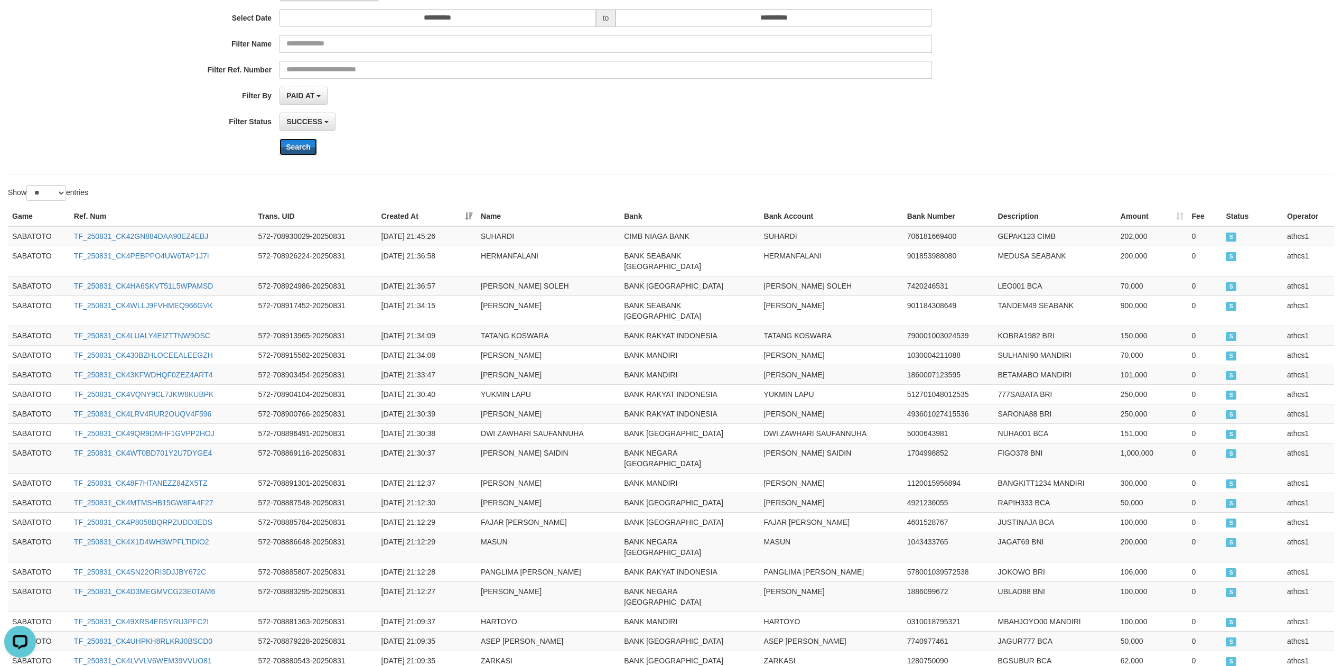
scroll to position [313, 0]
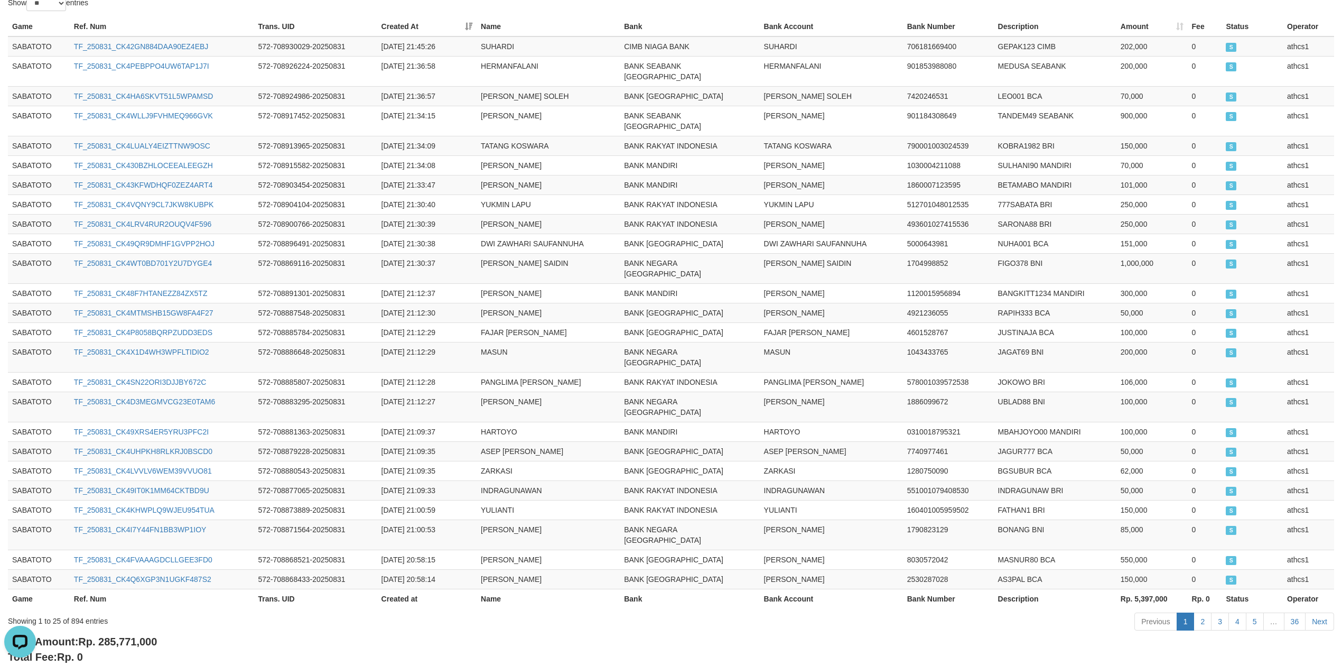
click at [104, 636] on span "Rp. 285,771,000" at bounding box center [117, 642] width 79 height 12
drag, startPoint x: 104, startPoint y: 580, endPoint x: 122, endPoint y: 581, distance: 17.5
click at [122, 636] on span "Rp. 285,771,000" at bounding box center [117, 642] width 79 height 12
click at [117, 636] on span "Rp. 285,771,000" at bounding box center [117, 642] width 79 height 12
drag, startPoint x: 101, startPoint y: 585, endPoint x: 138, endPoint y: 587, distance: 36.5
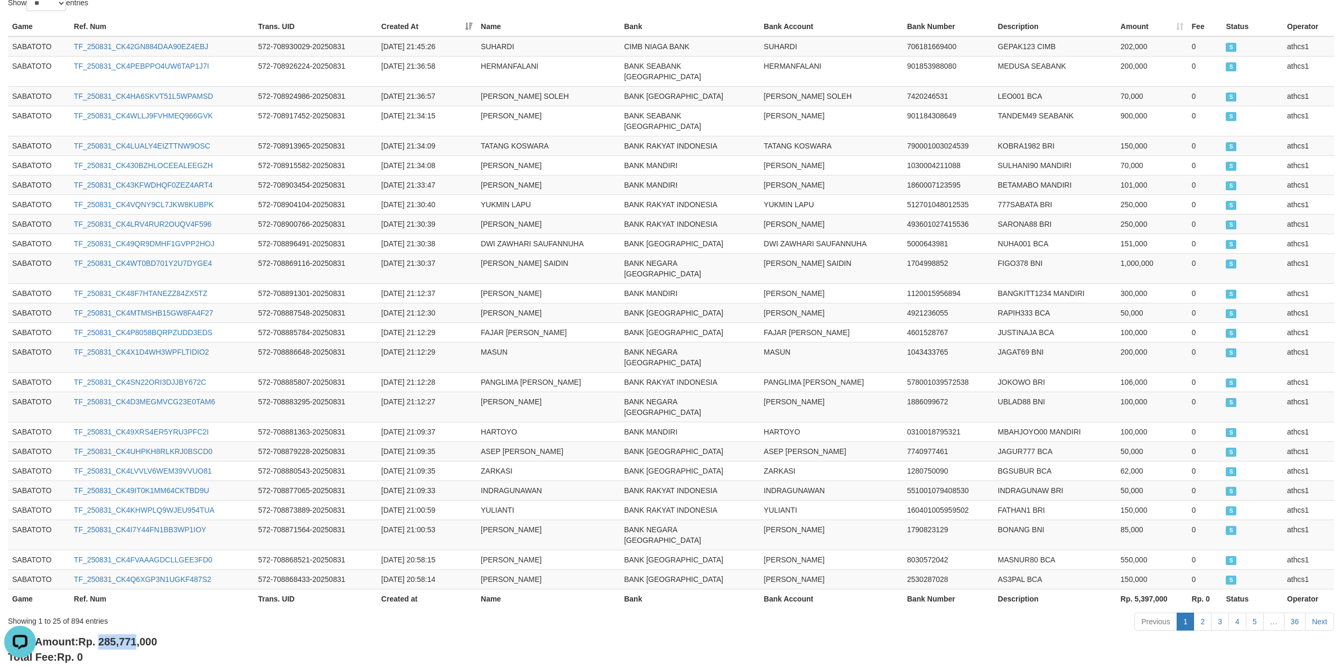
click at [138, 636] on span "Rp. 285,771,000" at bounding box center [117, 642] width 79 height 12
copy span "285,771"
click at [216, 589] on th "Ref. Num" at bounding box center [162, 599] width 184 height 20
click at [105, 636] on span "Rp. 285,771,000" at bounding box center [117, 642] width 79 height 12
drag, startPoint x: 105, startPoint y: 581, endPoint x: 123, endPoint y: 582, distance: 18.5
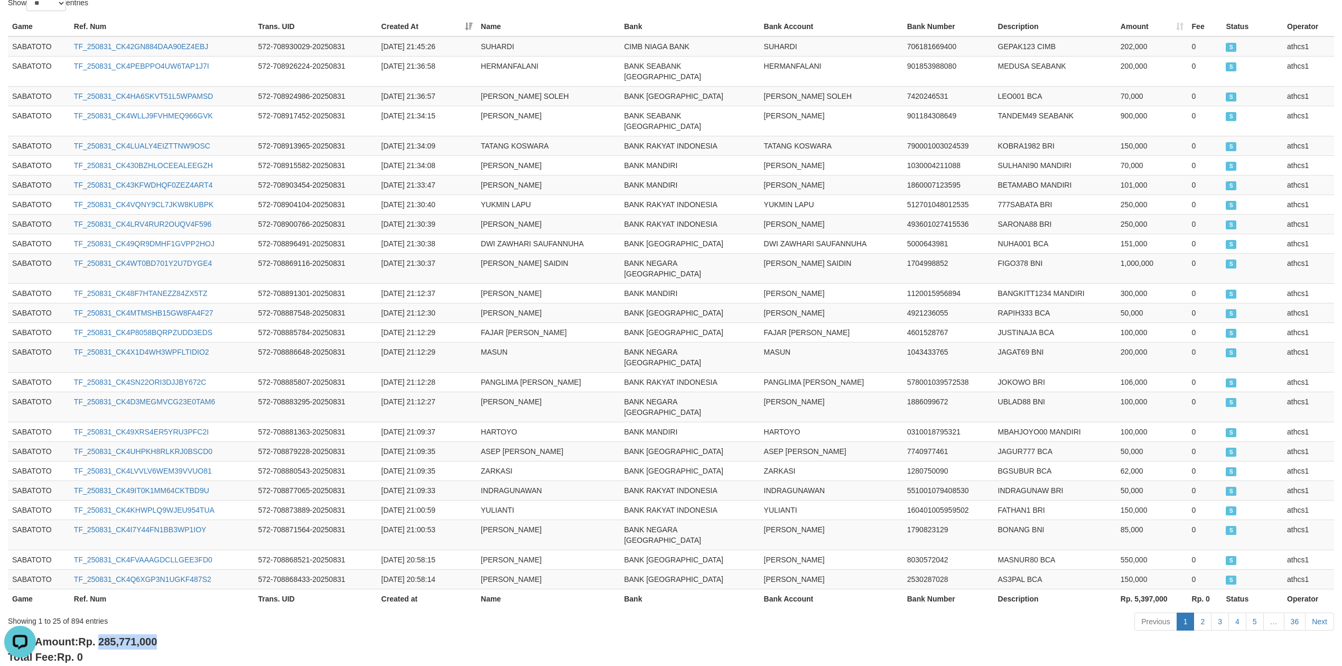
click at [123, 636] on span "Rp. 285,771,000" at bounding box center [117, 642] width 79 height 12
click at [121, 636] on span "Rp. 285,771,000" at bounding box center [117, 642] width 79 height 12
click at [100, 636] on span "Rp. 285,771,000" at bounding box center [117, 642] width 79 height 12
drag, startPoint x: 100, startPoint y: 582, endPoint x: 138, endPoint y: 586, distance: 37.7
click at [138, 636] on span "Rp. 285,771,000" at bounding box center [117, 642] width 79 height 12
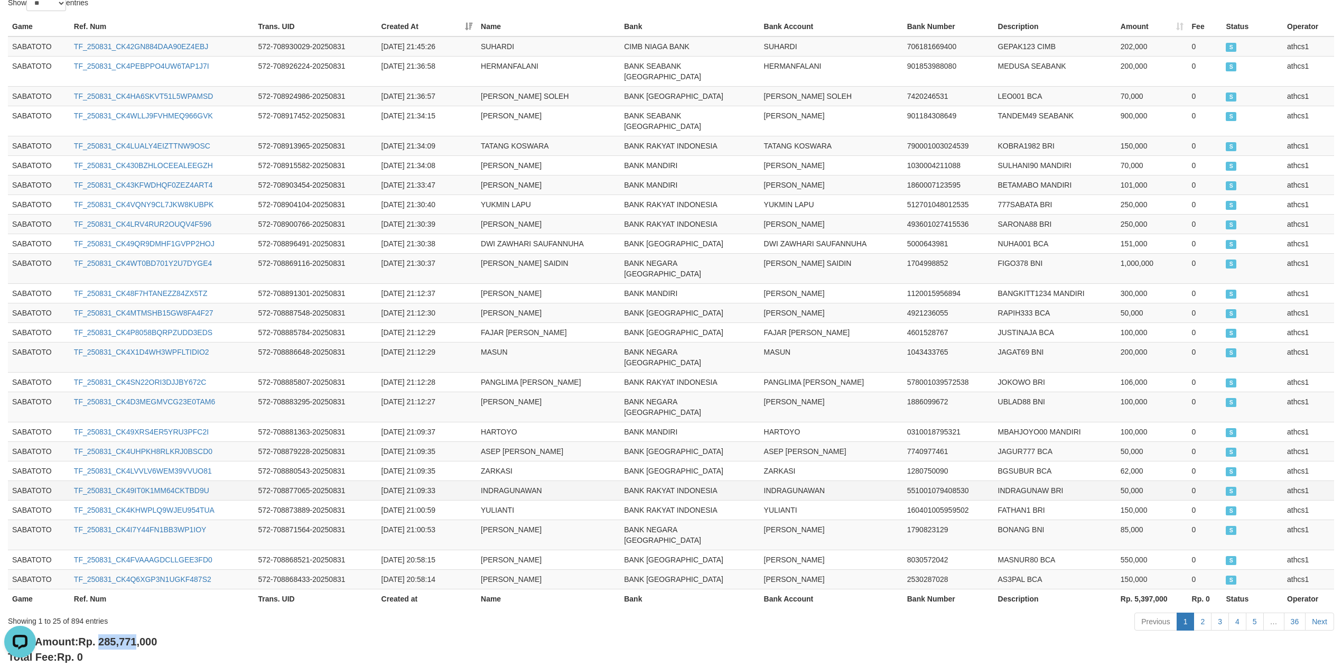
copy span "285,771"
